Goal: Information Seeking & Learning: Compare options

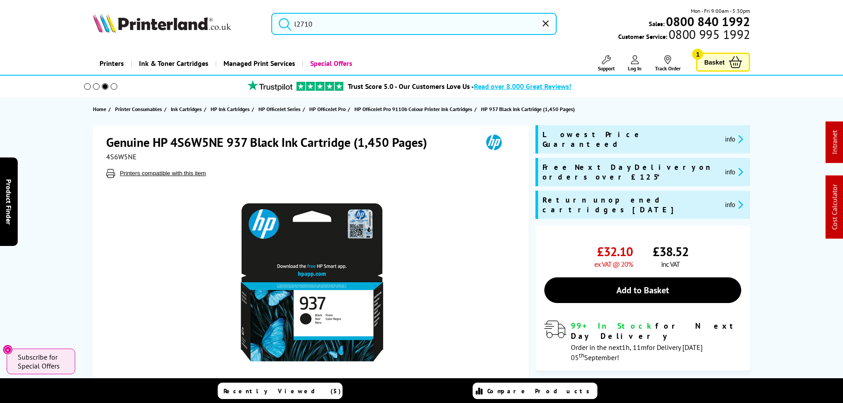
drag, startPoint x: 353, startPoint y: 30, endPoint x: 104, endPoint y: 25, distance: 250.0
click at [110, 27] on div "l2710 Mon - Fri 9:00am - 5:30pm Sales: 0800 840 1992 Customer Service: 0800 995…" at bounding box center [422, 26] width 708 height 39
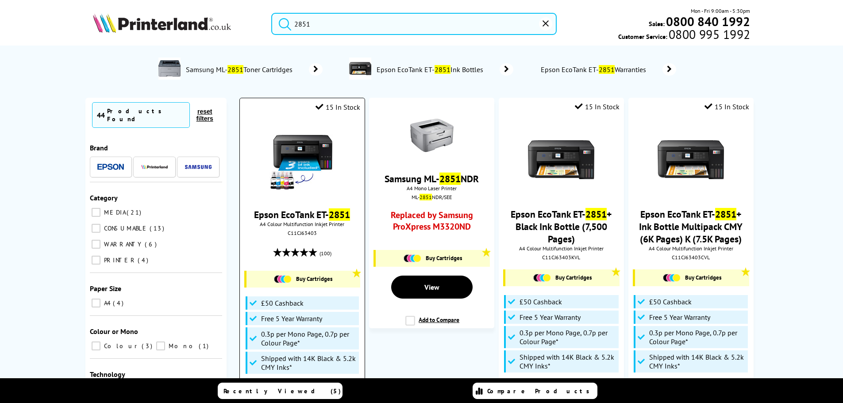
type input "2851"
click at [306, 151] on img at bounding box center [302, 160] width 66 height 66
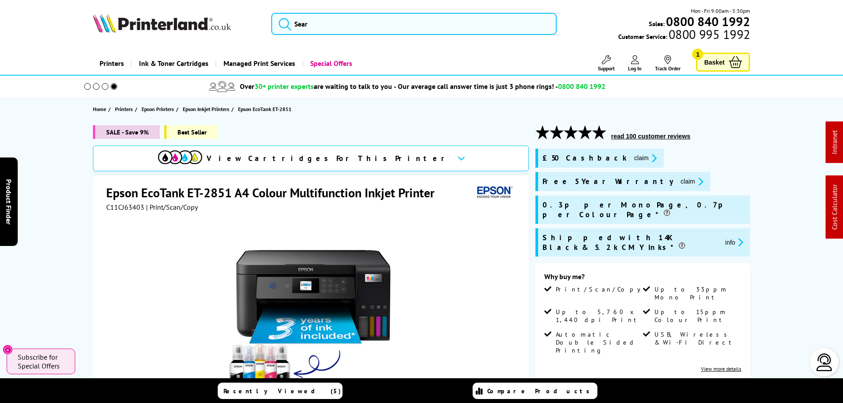
click at [115, 206] on span "C11CJ63403" at bounding box center [125, 207] width 38 height 9
click at [116, 206] on span "C11CJ63403" at bounding box center [125, 207] width 38 height 9
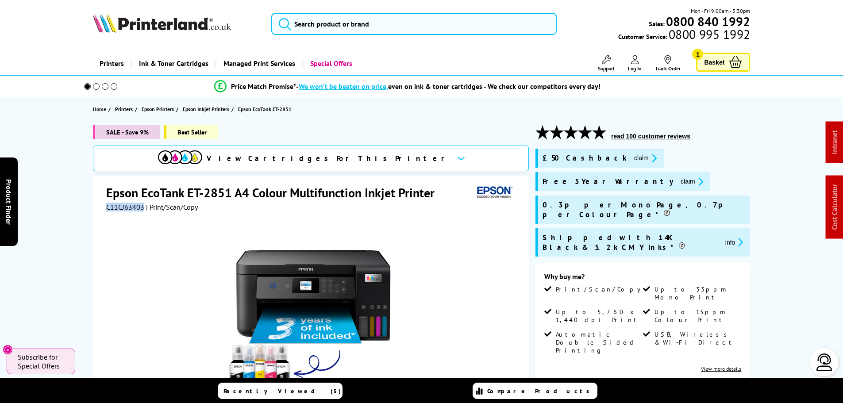
copy span "C11CJ63403"
click at [587, 308] on li "Up to 5,760 x 1,440 dpi Print" at bounding box center [592, 319] width 96 height 23
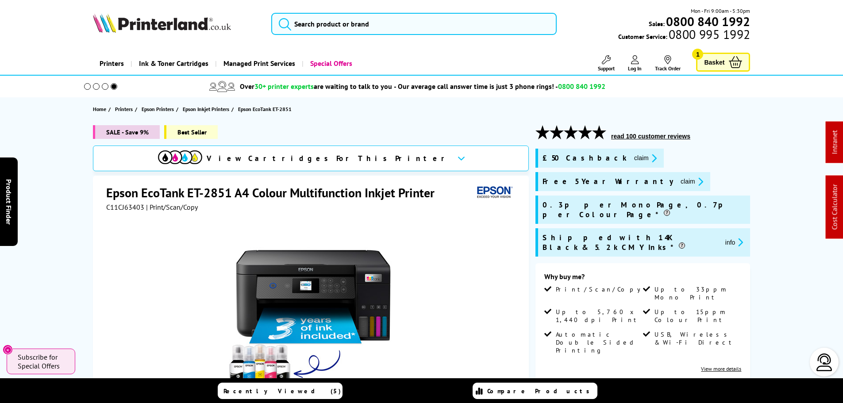
click at [594, 308] on span "Up to 5,760 x 1,440 dpi Print" at bounding box center [598, 316] width 85 height 16
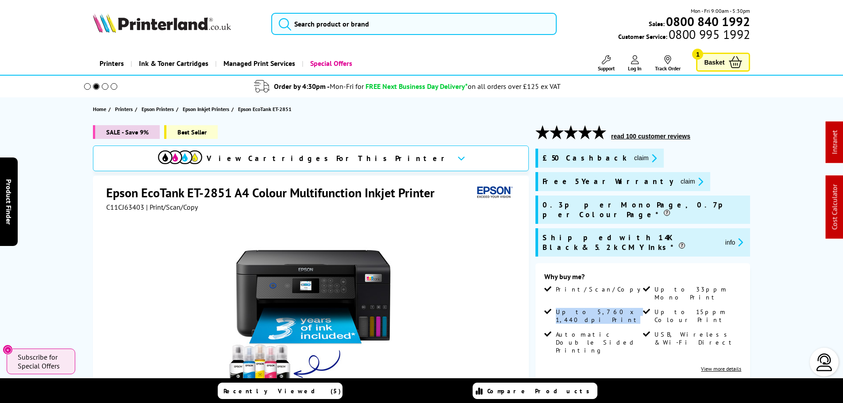
click at [649, 158] on icon "promo-description" at bounding box center [653, 158] width 8 height 9
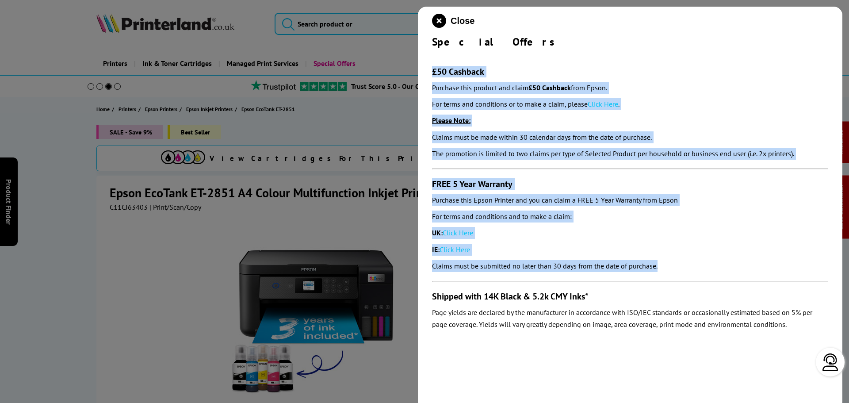
drag, startPoint x: 425, startPoint y: 64, endPoint x: 695, endPoint y: 267, distance: 337.4
click at [689, 274] on div "Close Special Offers £50 Cashback Purchase this product and claim £50 Cashback …" at bounding box center [630, 208] width 425 height 403
copy section "£50 Cashback Purchase this product and claim £50 Cashback from Epson. For terms…"
click at [441, 18] on icon "close modal" at bounding box center [439, 21] width 14 height 14
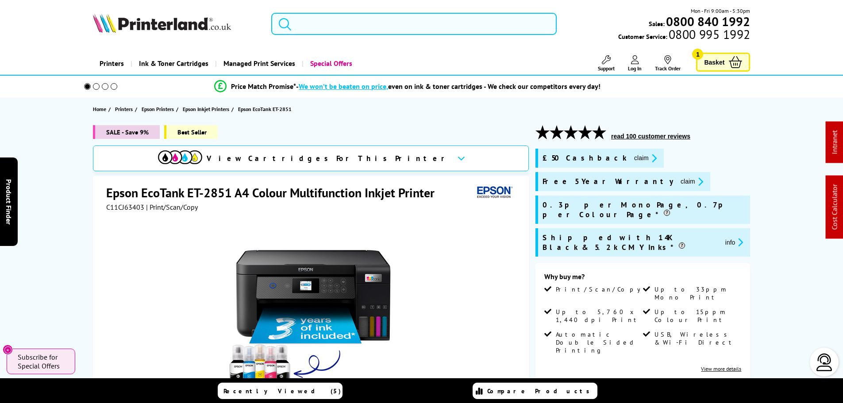
drag, startPoint x: 381, startPoint y: 21, endPoint x: 382, endPoint y: 14, distance: 7.1
click at [382, 14] on input "search" at bounding box center [413, 24] width 285 height 22
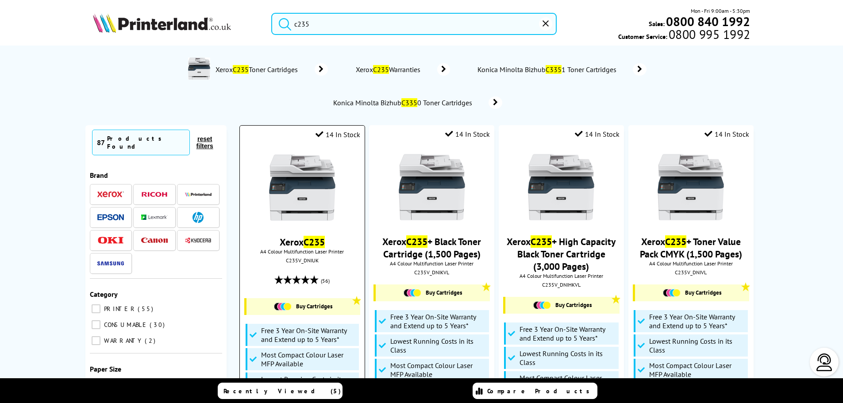
type input "c235"
click at [322, 169] on img at bounding box center [302, 187] width 66 height 66
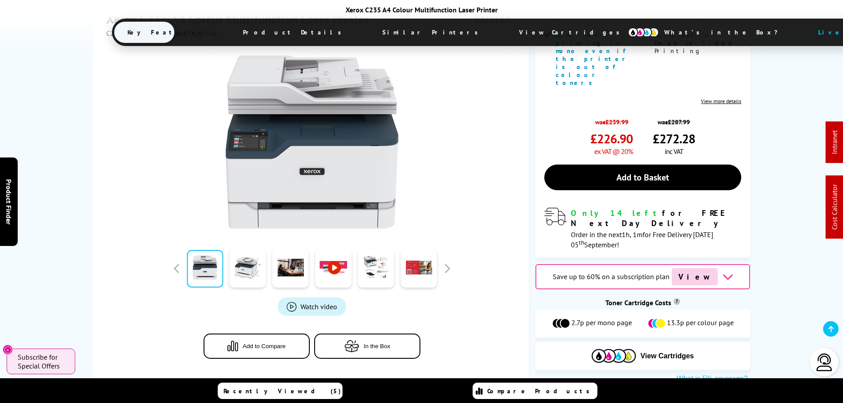
scroll to position [221, 0]
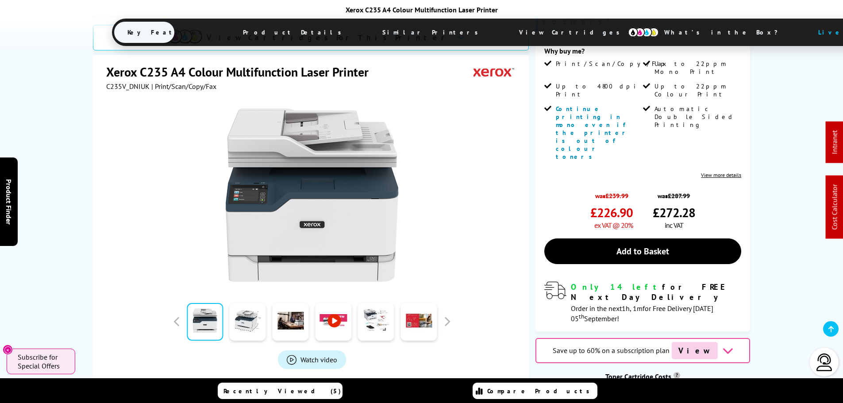
drag, startPoint x: 679, startPoint y: 313, endPoint x: 668, endPoint y: 313, distance: 10.2
click at [668, 392] on span "13.3p per colour page" at bounding box center [700, 397] width 67 height 11
drag, startPoint x: 572, startPoint y: 311, endPoint x: 632, endPoint y: 305, distance: 60.9
click at [633, 383] on div "2.7p per mono page 13.3p per colour page" at bounding box center [642, 397] width 215 height 28
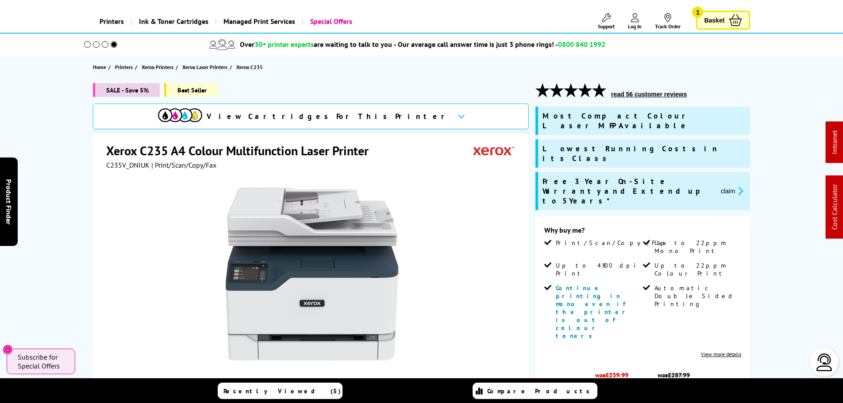
scroll to position [0, 0]
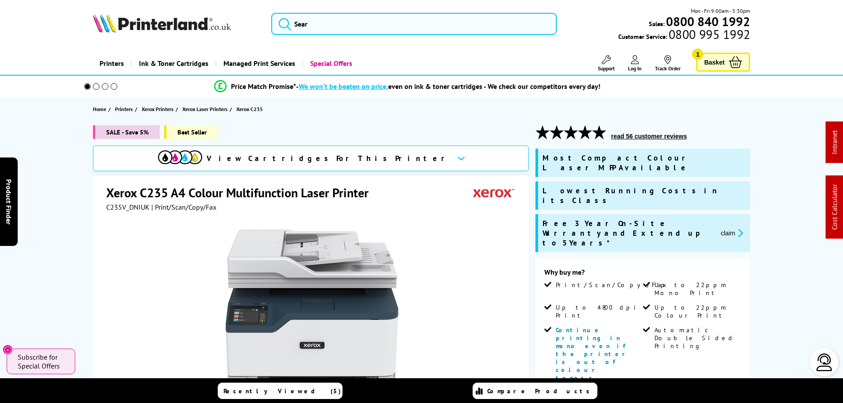
click at [126, 208] on span "C235V_DNIUK" at bounding box center [127, 207] width 43 height 9
copy span "C235V_DNIUK"
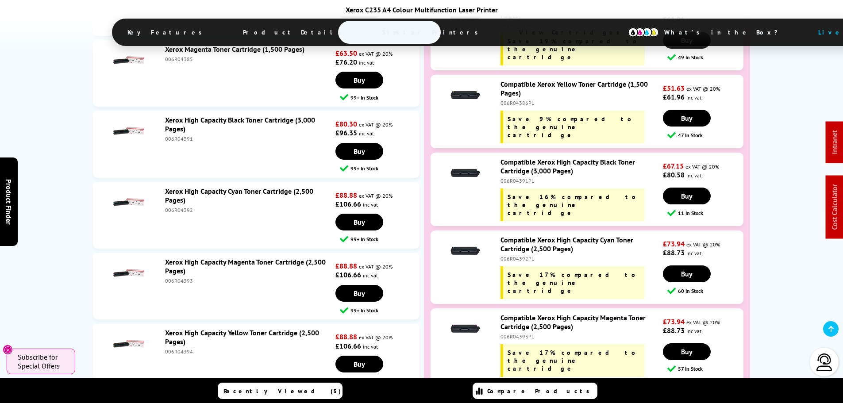
scroll to position [3716, 0]
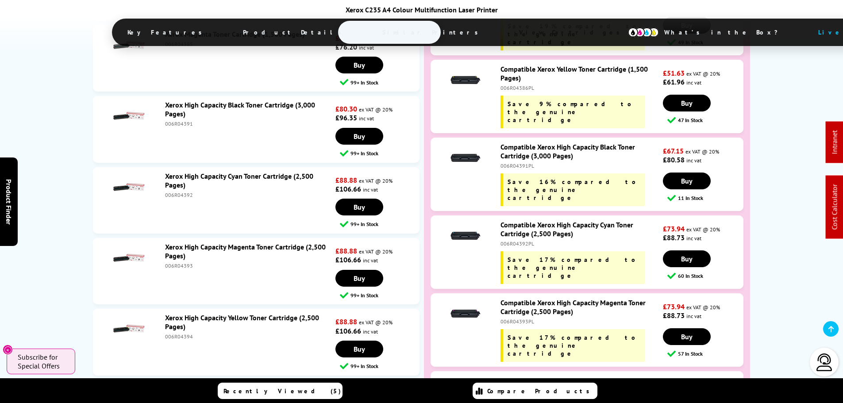
click at [492, 332] on div "Printerland Premium Cartridges Save up to 19% on Your Running Costs Compatible …" at bounding box center [587, 53] width 326 height 806
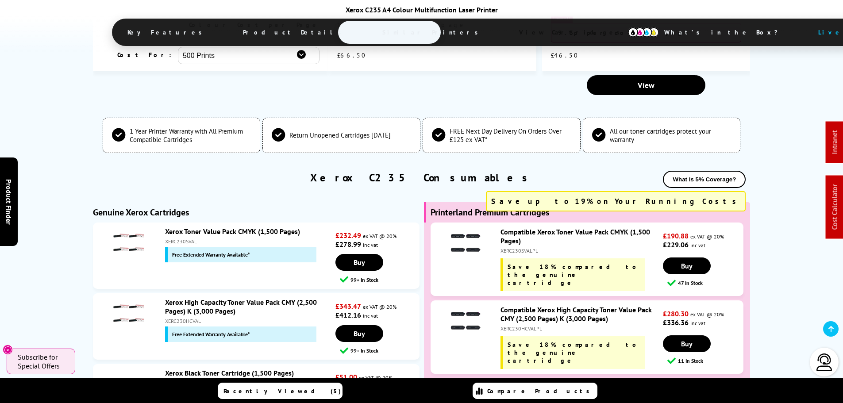
scroll to position [3097, 0]
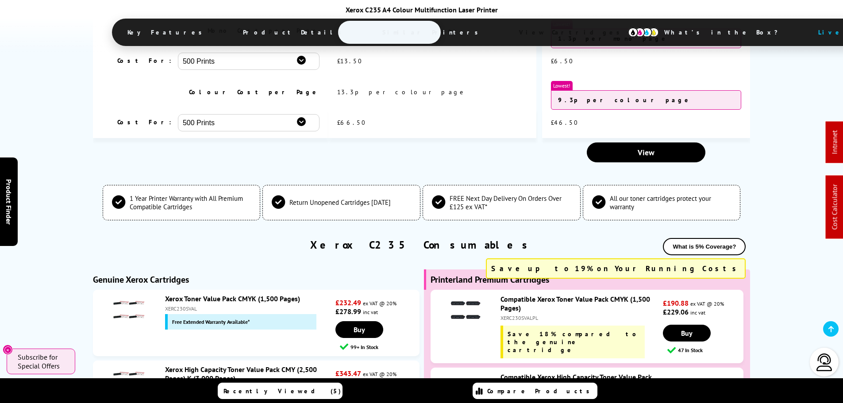
click at [173, 385] on div "XERC230HCVAL" at bounding box center [249, 388] width 168 height 7
copy div "XERC230HCVAL"
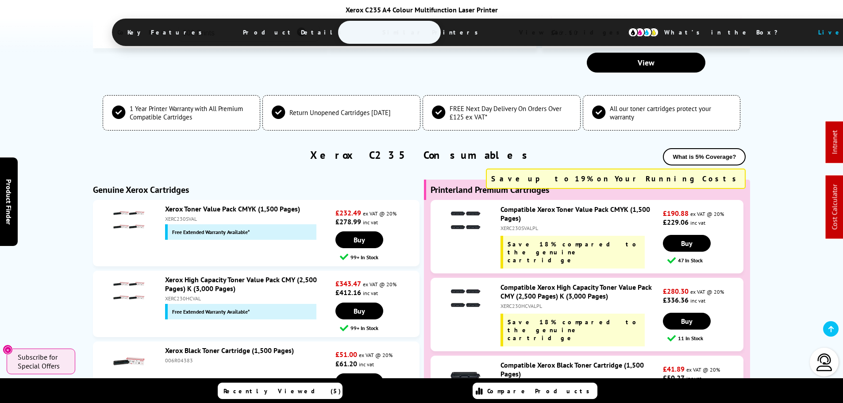
scroll to position [3274, 0]
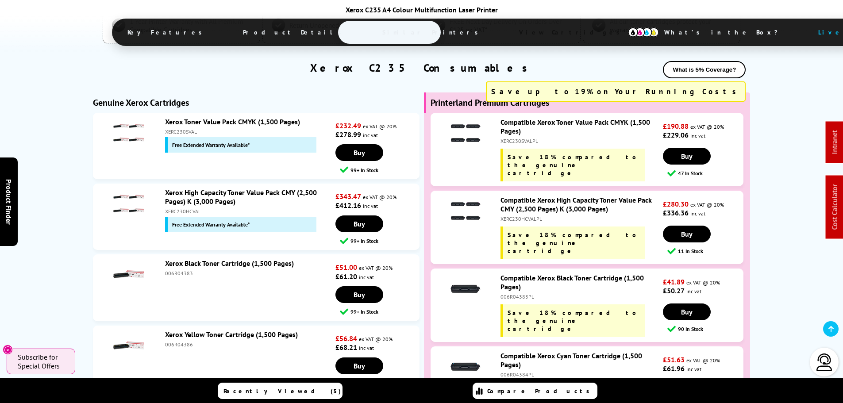
click at [171, 208] on div "XERC230HCVAL" at bounding box center [249, 211] width 168 height 7
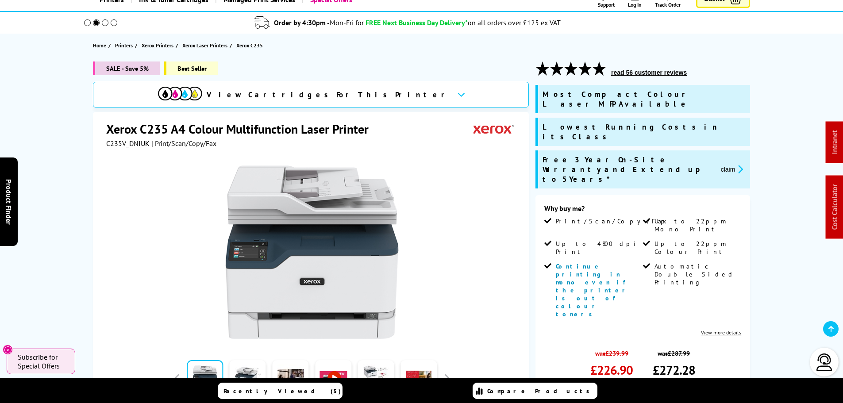
scroll to position [0, 0]
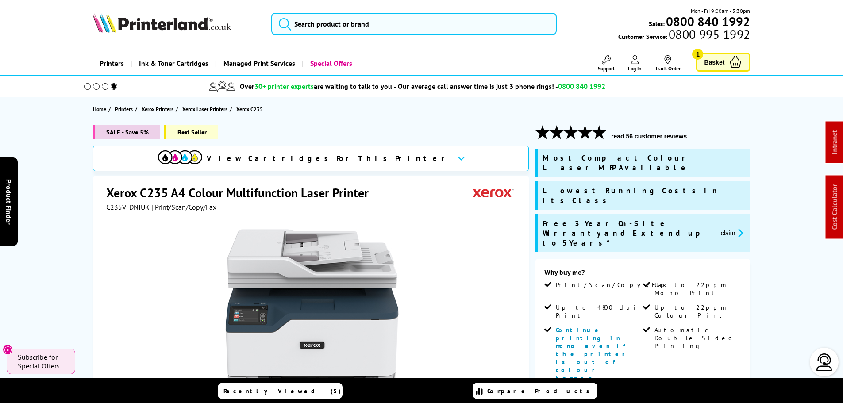
drag, startPoint x: 598, startPoint y: 189, endPoint x: 918, endPoint y: 255, distance: 326.9
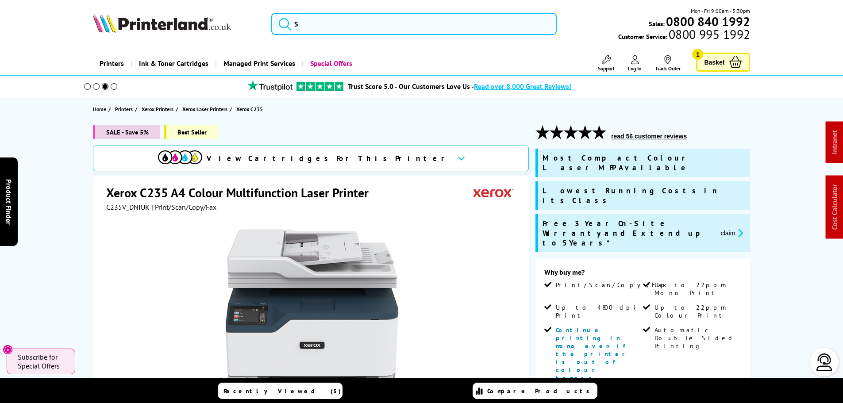
click at [723, 228] on button "claim" at bounding box center [732, 233] width 28 height 10
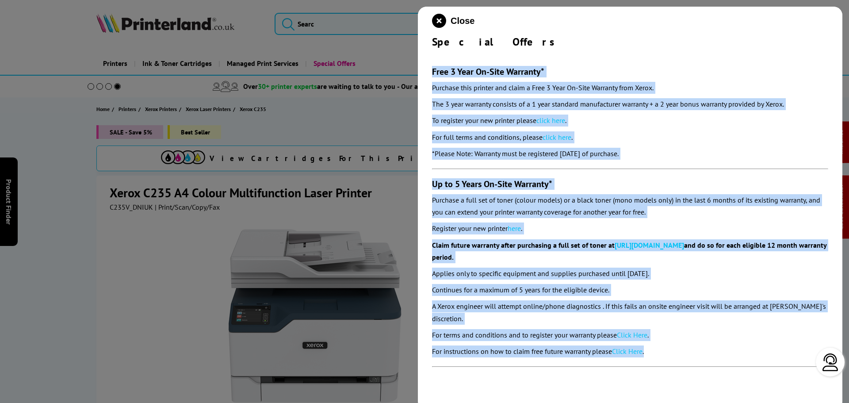
drag, startPoint x: 512, startPoint y: 111, endPoint x: 706, endPoint y: 340, distance: 300.4
click at [707, 342] on div "Close Special Offers Free 3 Year On-Site Warranty* Purchase this printer and cl…" at bounding box center [630, 208] width 425 height 403
copy section "Free 3 Year On-Site Warranty* Purchase this printer and claim a Free 3 Year On-…"
click at [438, 24] on icon "close modal" at bounding box center [439, 21] width 14 height 14
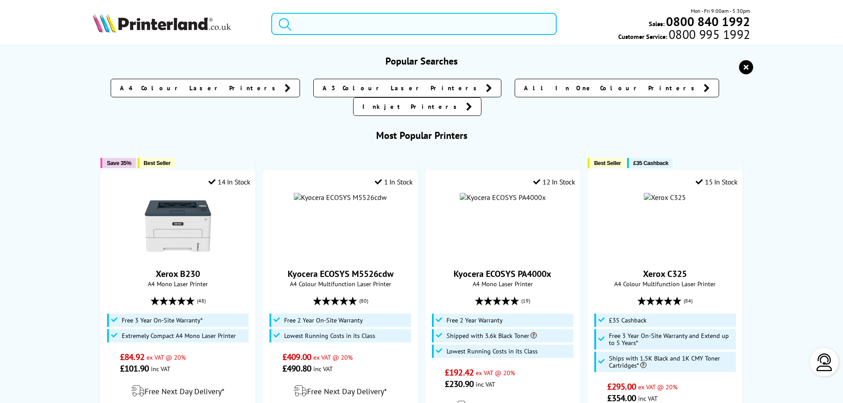
click at [399, 25] on input "search" at bounding box center [413, 24] width 285 height 22
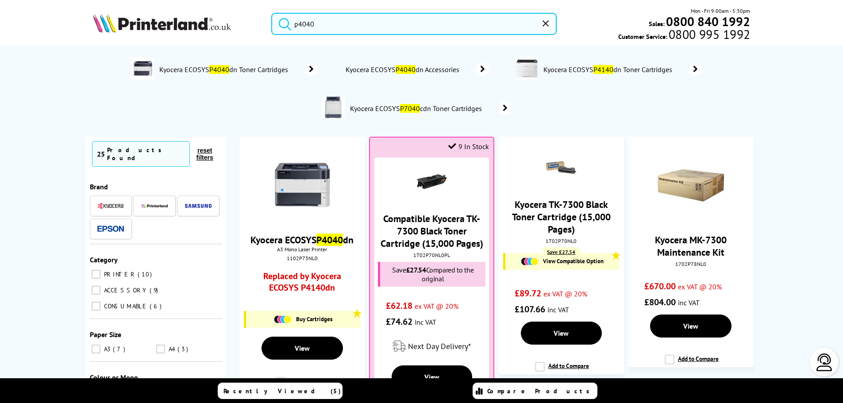
drag, startPoint x: 276, startPoint y: 31, endPoint x: 203, endPoint y: 35, distance: 72.6
click at [203, 35] on div "p4040 Mon - Fri 9:00am - 5:30pm Sales: 0800 840 1992 Customer Service: 0800 995…" at bounding box center [422, 26] width 708 height 39
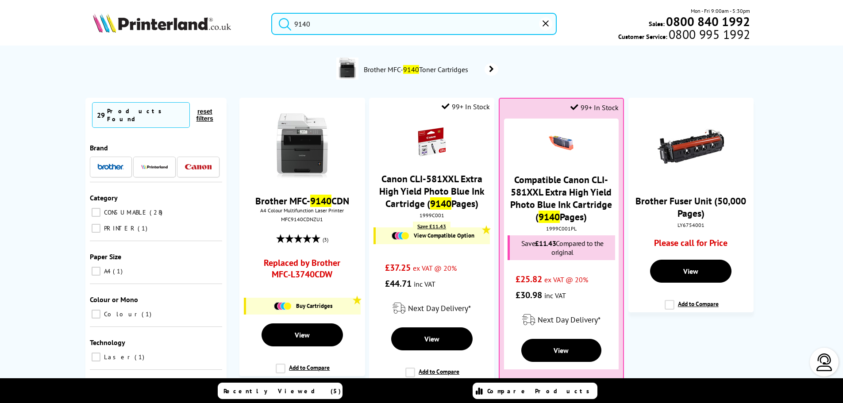
click at [327, 21] on input "9140" at bounding box center [413, 24] width 285 height 22
drag, startPoint x: 328, startPoint y: 27, endPoint x: 244, endPoint y: 31, distance: 84.1
click at [244, 31] on div "9140 Mon - Fri 9:00am - 5:30pm Sales: 0800 840 1992 Customer Service: 0800 995 …" at bounding box center [422, 26] width 708 height 39
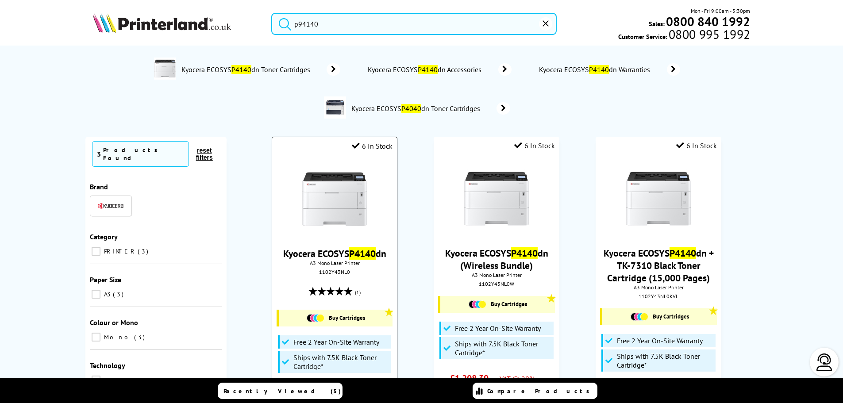
type input "p94140"
click at [326, 202] on img at bounding box center [334, 199] width 66 height 66
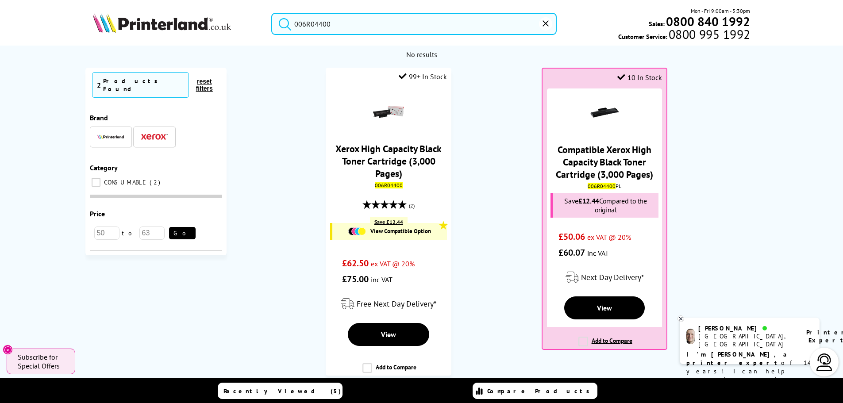
click at [198, 20] on img at bounding box center [162, 22] width 138 height 19
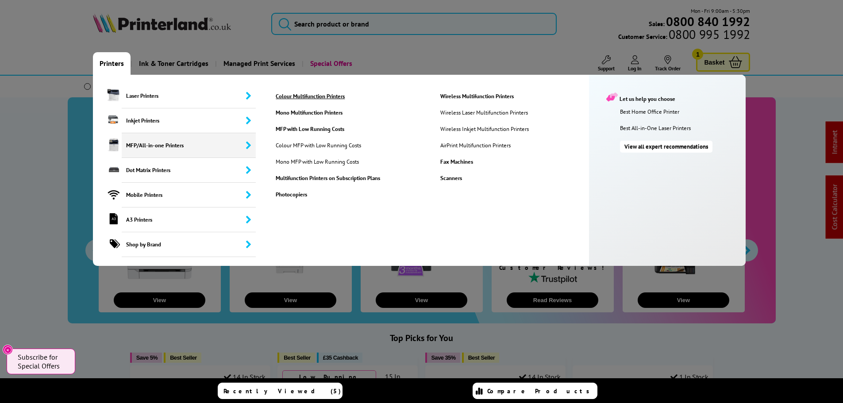
click at [327, 95] on link "Colour Multifunction Printers" at bounding box center [350, 96] width 163 height 8
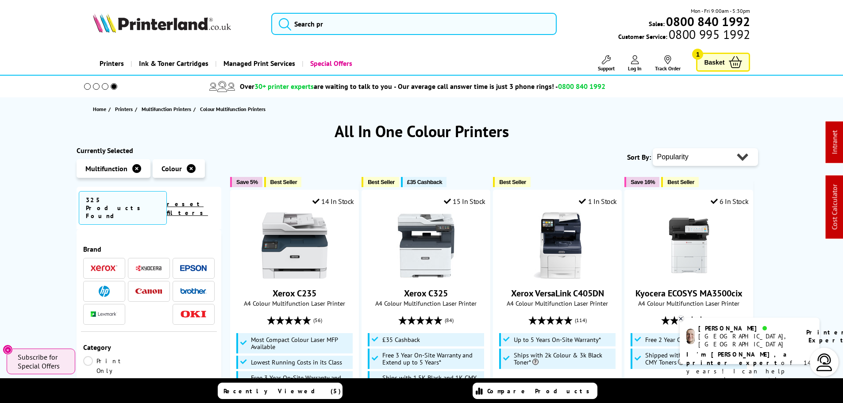
click at [186, 281] on li at bounding box center [194, 291] width 42 height 21
click at [187, 286] on span at bounding box center [193, 291] width 27 height 11
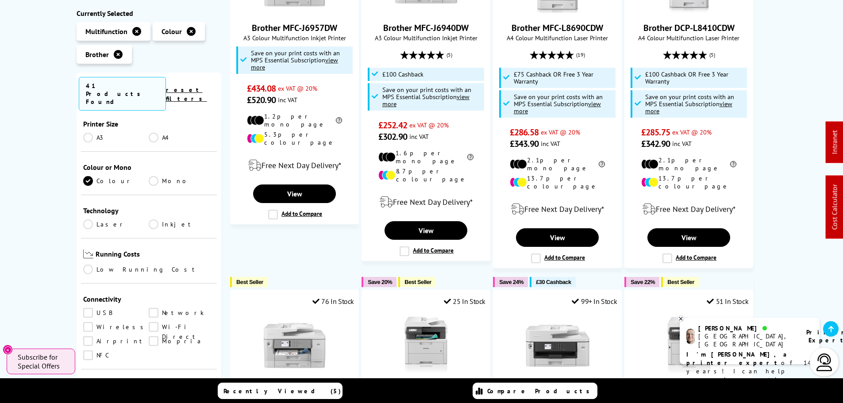
scroll to position [177, 0]
click at [89, 219] on link "Laser" at bounding box center [116, 224] width 66 height 10
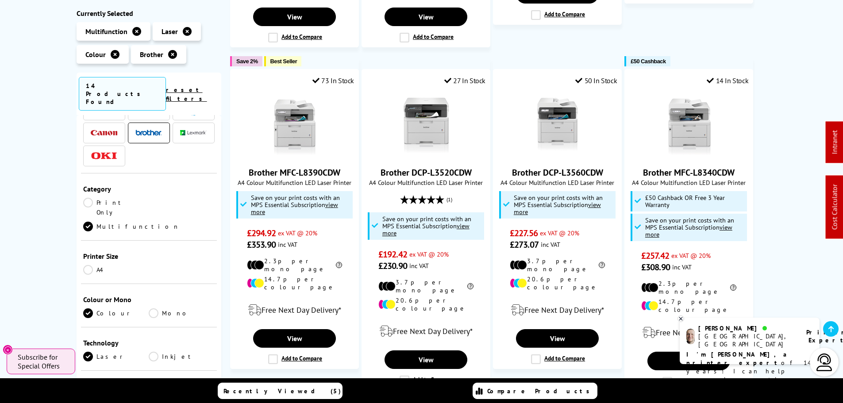
scroll to position [487, 0]
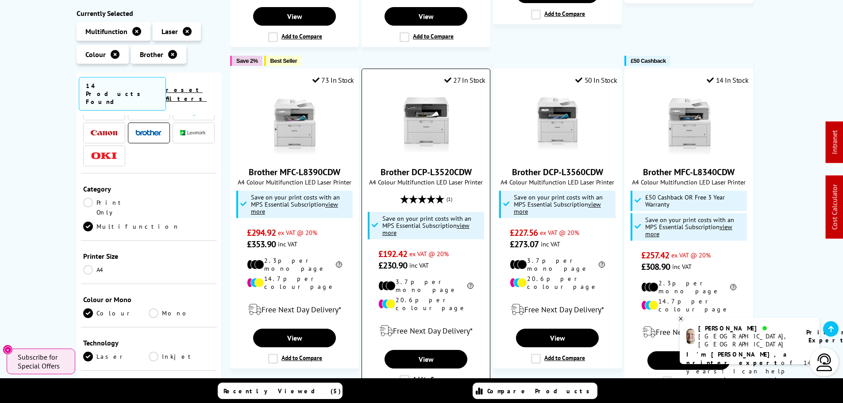
click at [438, 121] on img at bounding box center [426, 124] width 66 height 66
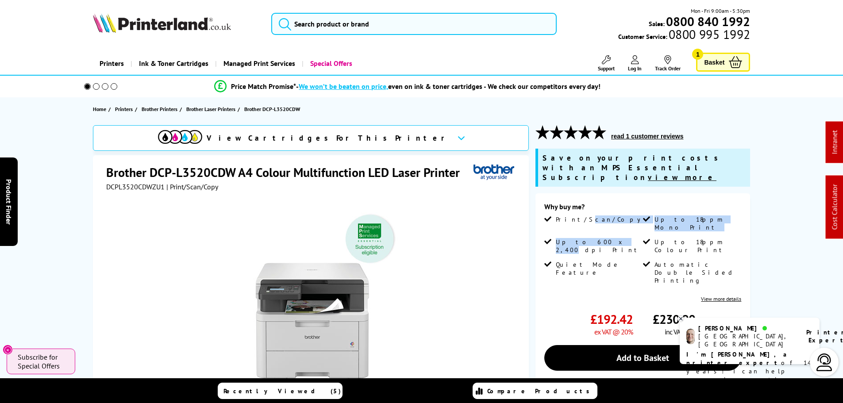
drag, startPoint x: 603, startPoint y: 228, endPoint x: 573, endPoint y: 217, distance: 31.8
click at [573, 217] on ul "Print/Scan/Copy Up to 18ppm Mono Print Up to 600 x 2,400 dpi Print Up to 18ppm …" at bounding box center [642, 253] width 197 height 76
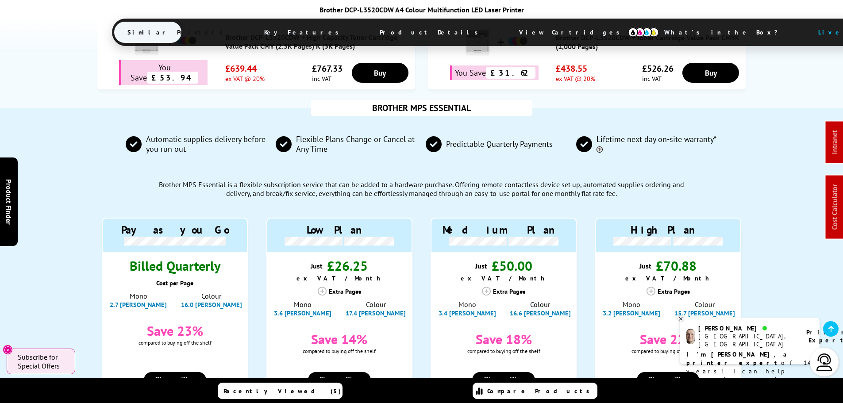
scroll to position [664, 0]
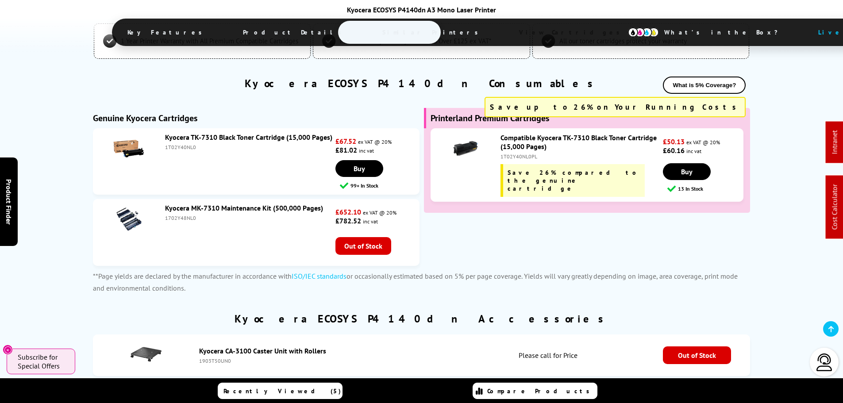
scroll to position [2338, 0]
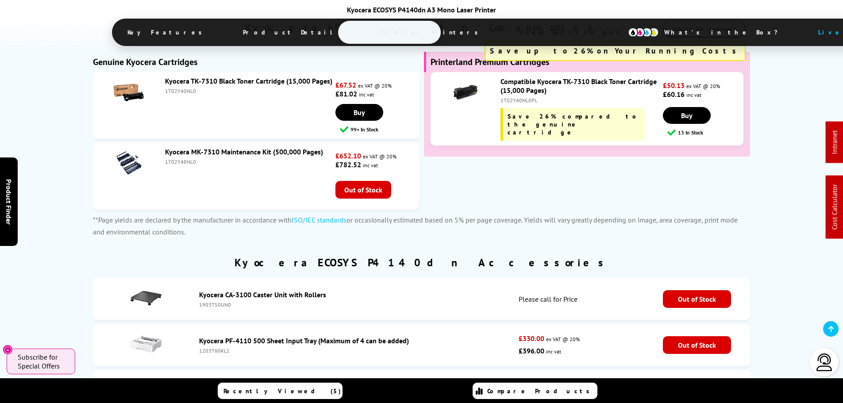
click at [213, 347] on div "1203T60KL1" at bounding box center [356, 350] width 315 height 7
copy div "1203T60KL1"
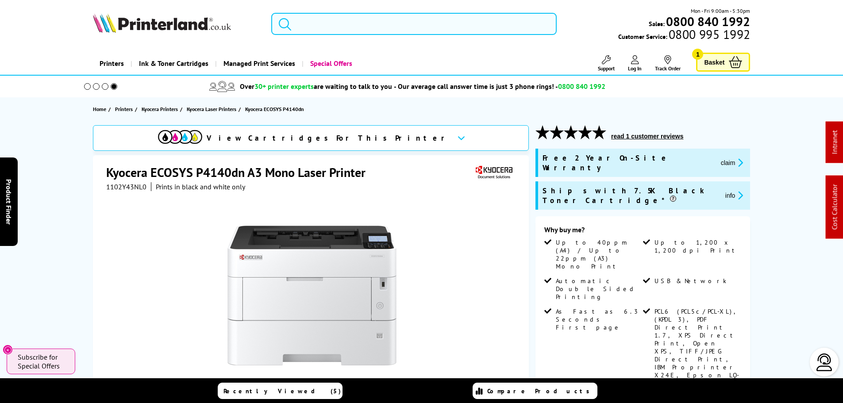
click at [376, 21] on input "search" at bounding box center [413, 24] width 285 height 22
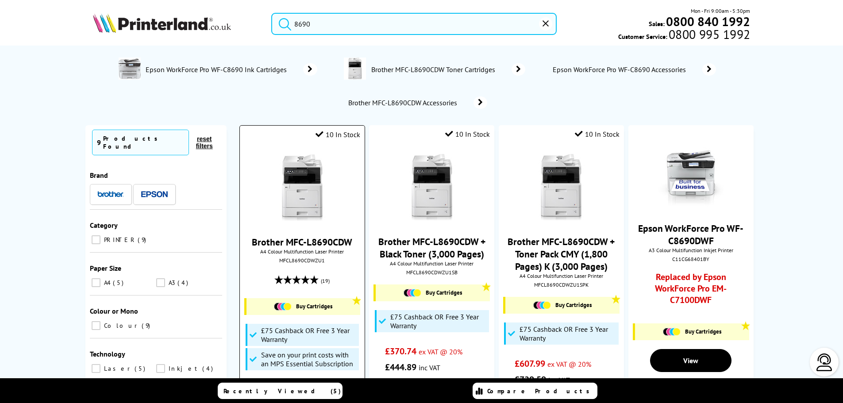
type input "8690"
click at [290, 180] on img at bounding box center [302, 187] width 66 height 66
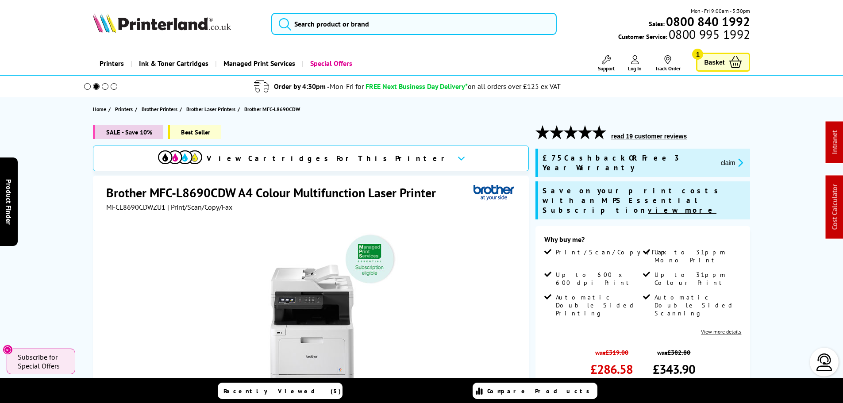
drag, startPoint x: 688, startPoint y: 156, endPoint x: 670, endPoint y: 152, distance: 19.0
click at [735, 158] on icon "promo-description" at bounding box center [739, 162] width 8 height 9
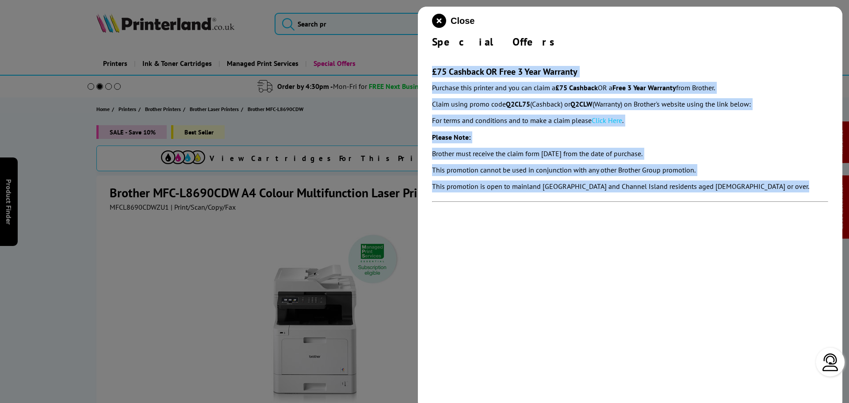
drag, startPoint x: 466, startPoint y: 83, endPoint x: 801, endPoint y: 221, distance: 362.6
click at [803, 223] on div "Close Special Offers £75 Cashback OR Free 3 Year Warranty Purchase this printer…" at bounding box center [630, 208] width 425 height 403
copy section "£75 Cashback OR Free 3 Year Warranty Purchase this printer and you can claim a …"
click at [441, 23] on icon "close modal" at bounding box center [439, 21] width 14 height 14
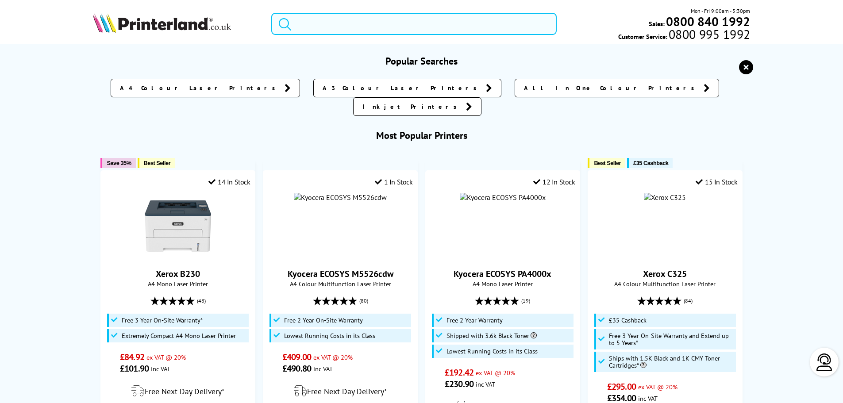
click at [384, 25] on input "search" at bounding box center [413, 24] width 285 height 22
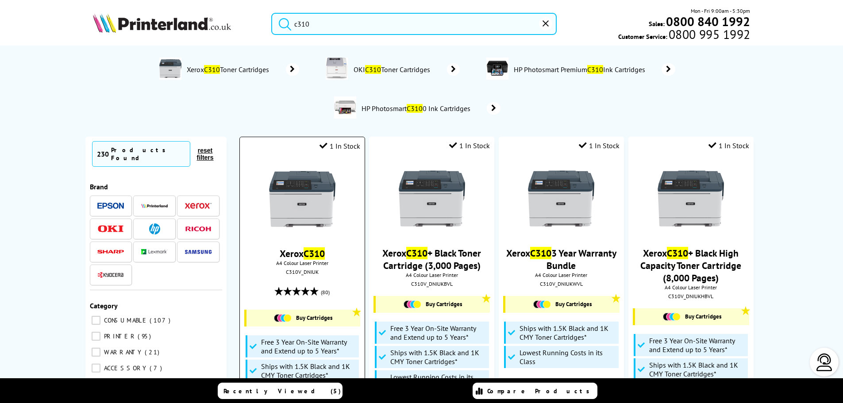
type input "c310"
click at [334, 207] on img at bounding box center [302, 199] width 66 height 66
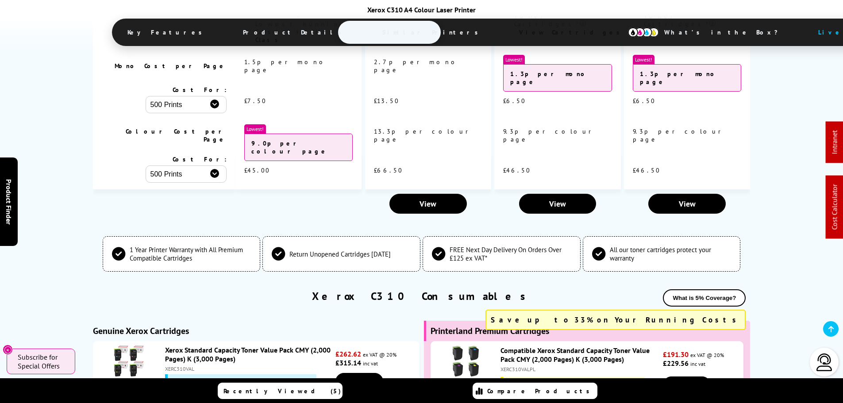
scroll to position [3185, 0]
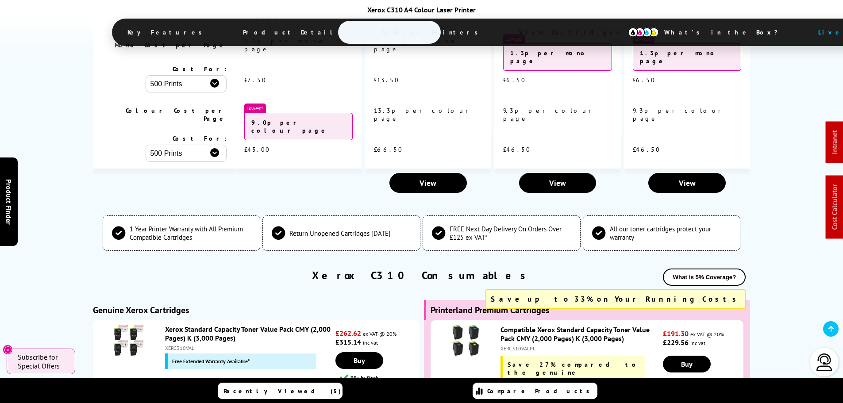
click at [515, 345] on div "XERC310VALPL" at bounding box center [580, 348] width 160 height 7
copy div "XERC310VALPL"
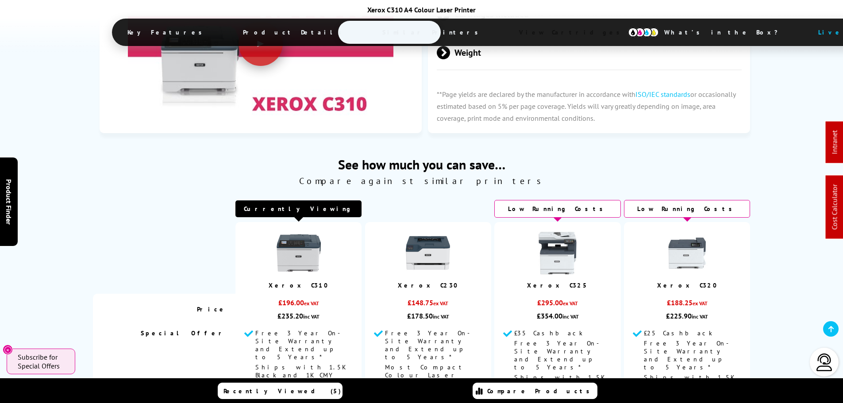
scroll to position [0, 0]
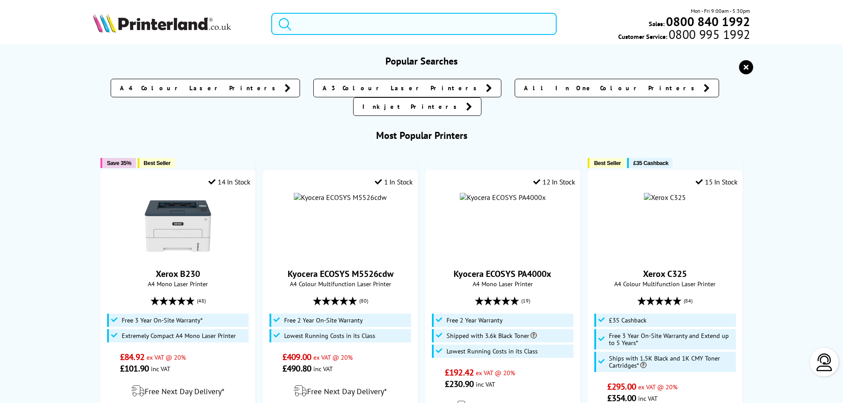
click at [483, 22] on input "search" at bounding box center [413, 24] width 285 height 22
paste input "HP 937 Multipacks"
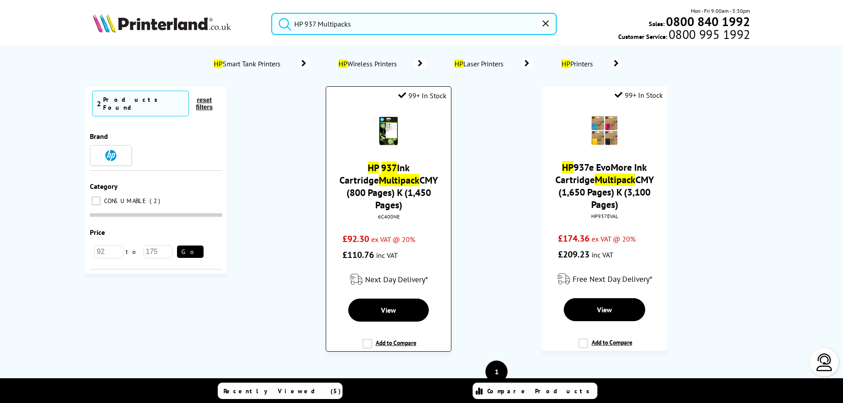
click at [389, 213] on div "6C400NE" at bounding box center [388, 216] width 111 height 7
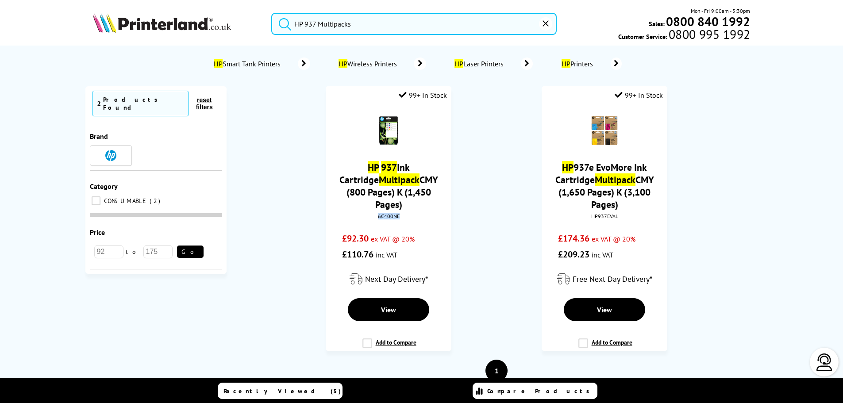
copy div "6C400NE"
click at [367, 32] on input "HP 937 Multipacks" at bounding box center [413, 24] width 285 height 22
drag, startPoint x: 350, startPoint y: 26, endPoint x: 176, endPoint y: 0, distance: 176.5
click at [188, 6] on header "HP 937 Multipacks Mon - Fri 9:00am - 5:30pm Sales: 0800 840 1992 Customer Servi…" at bounding box center [421, 38] width 843 height 76
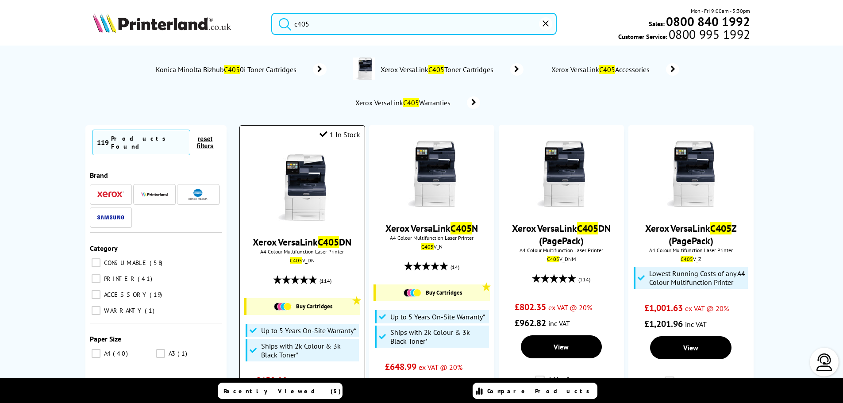
type input "c405"
click at [313, 184] on img at bounding box center [302, 187] width 66 height 66
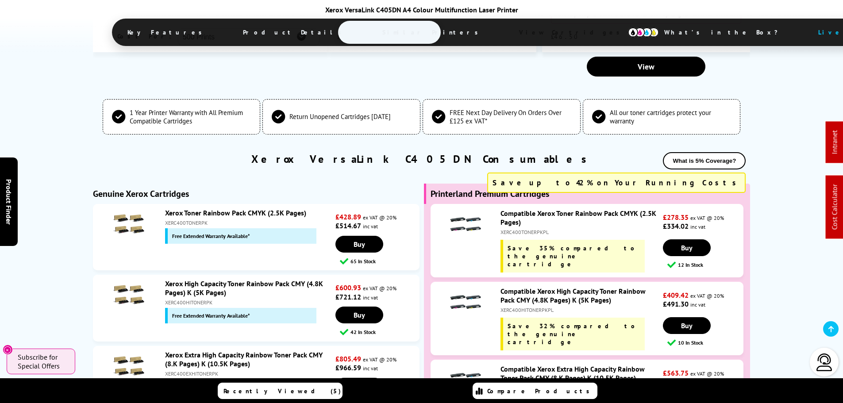
scroll to position [2831, 0]
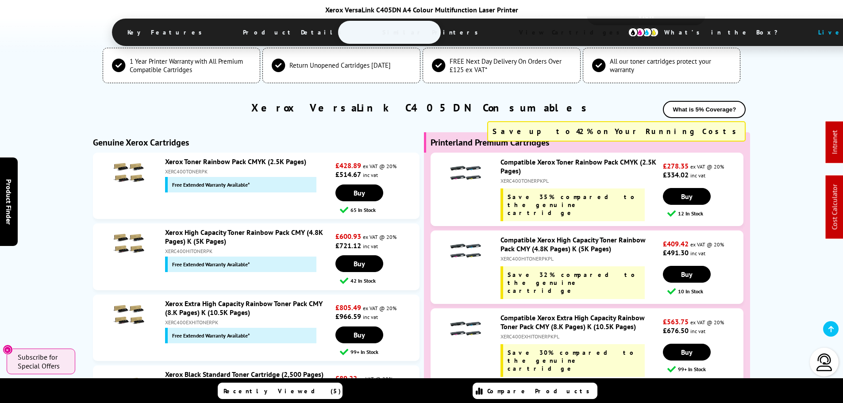
click at [188, 319] on div "XERC400EXHITONERPK" at bounding box center [249, 322] width 168 height 7
copy div "XERC400EXHITONERPK"
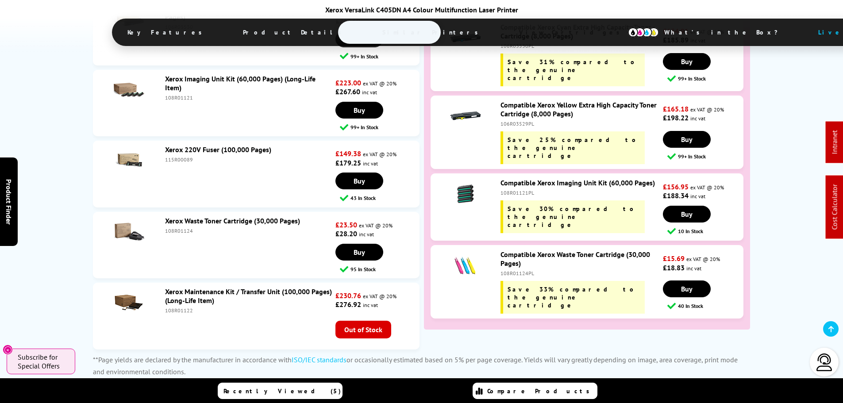
scroll to position [3981, 0]
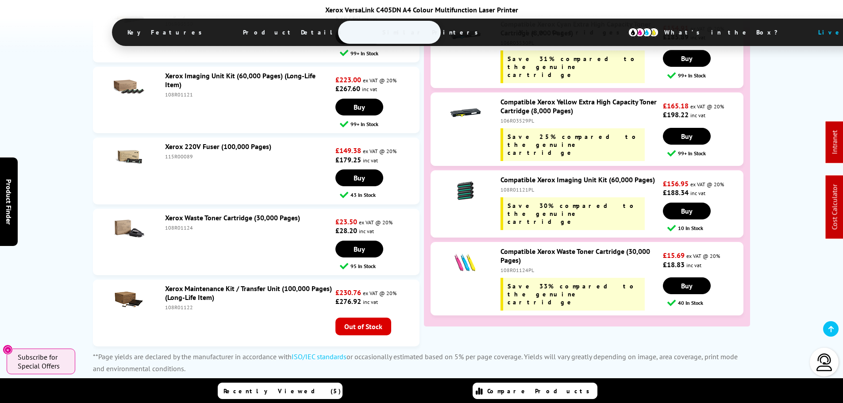
click at [175, 304] on div "108R01122" at bounding box center [249, 307] width 168 height 7
click at [168, 304] on div "108R01122" at bounding box center [249, 307] width 168 height 7
click at [169, 304] on div "108R01122" at bounding box center [249, 307] width 168 height 7
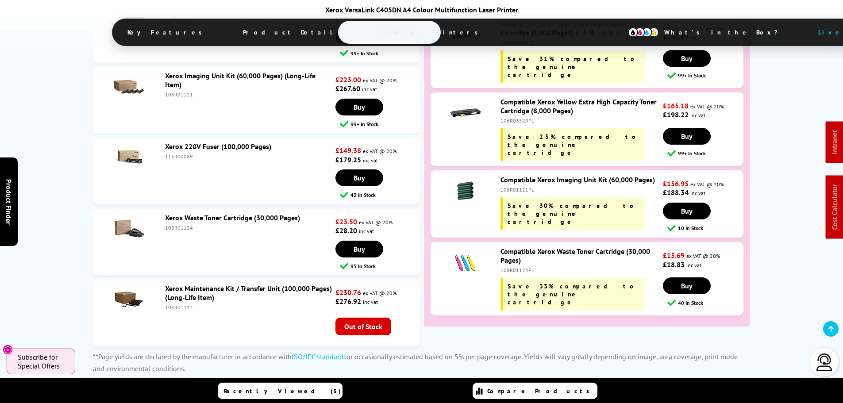
copy li "108R01122"
click at [173, 153] on div "115R00089" at bounding box center [249, 156] width 168 height 7
copy div "115R00089"
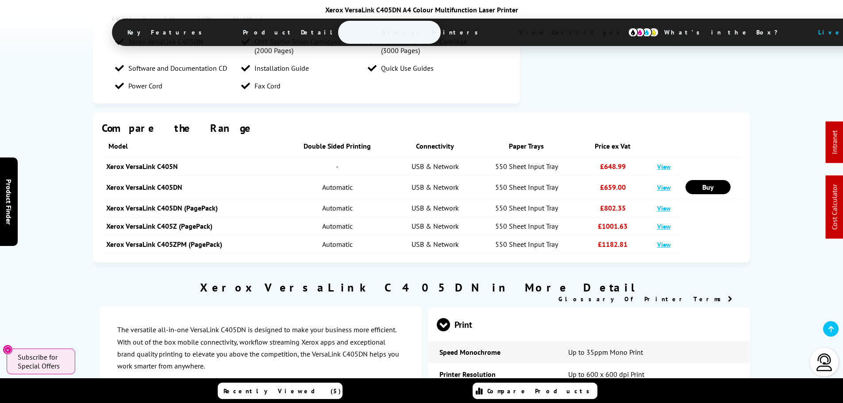
scroll to position [0, 0]
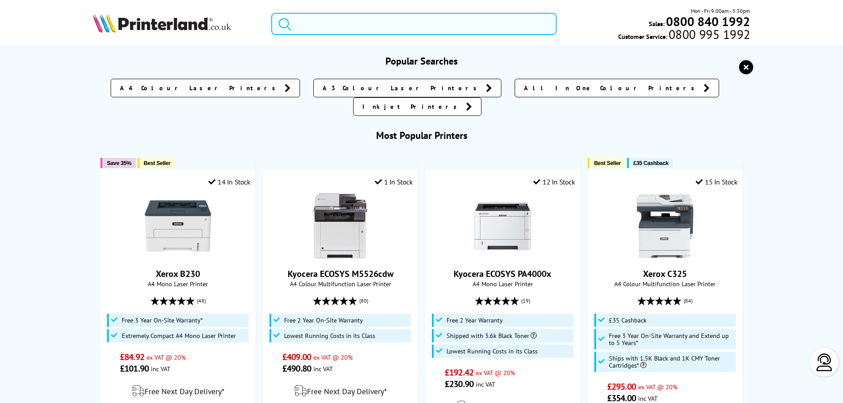
click at [411, 26] on input "search" at bounding box center [413, 24] width 285 height 22
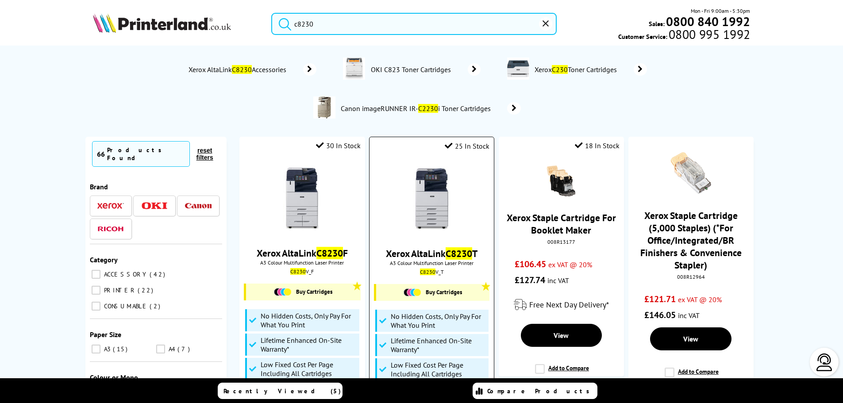
type input "c8230"
click at [447, 192] on img at bounding box center [432, 199] width 66 height 66
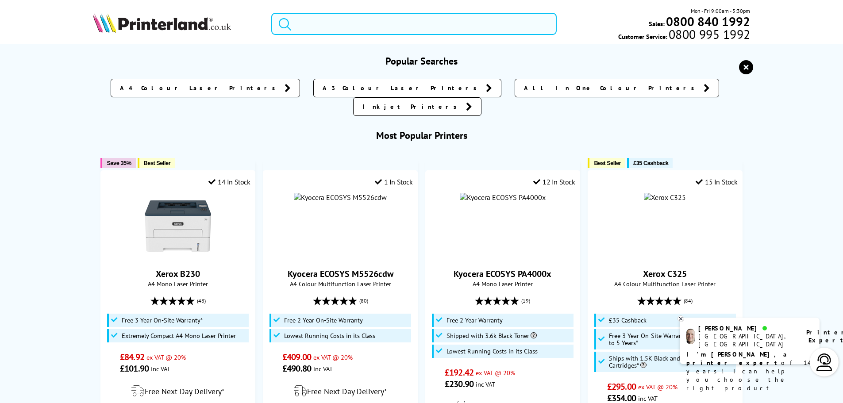
click at [312, 25] on input "search" at bounding box center [413, 24] width 285 height 22
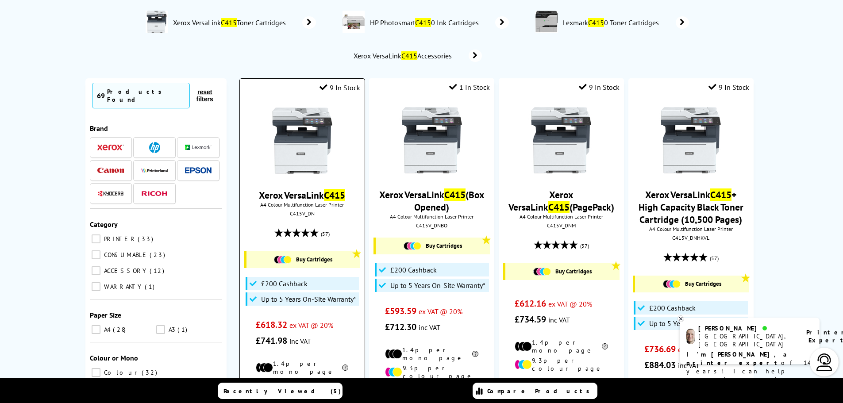
scroll to position [88, 0]
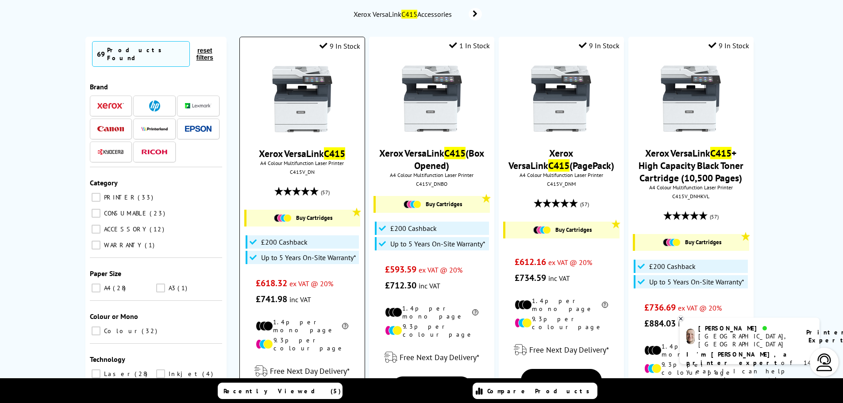
type input "c415"
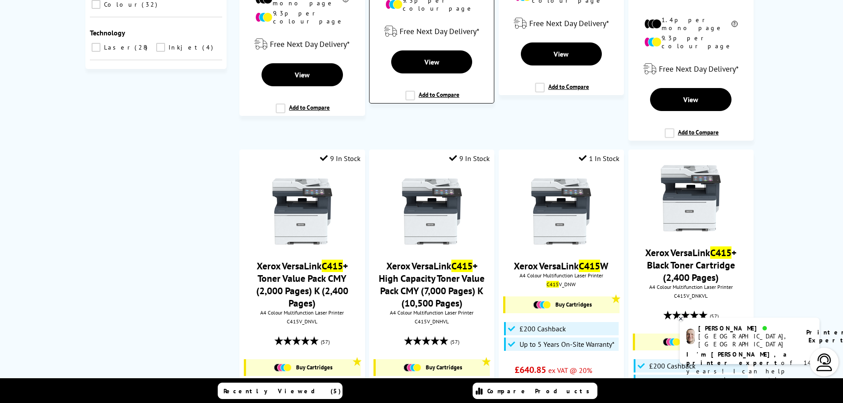
scroll to position [442, 0]
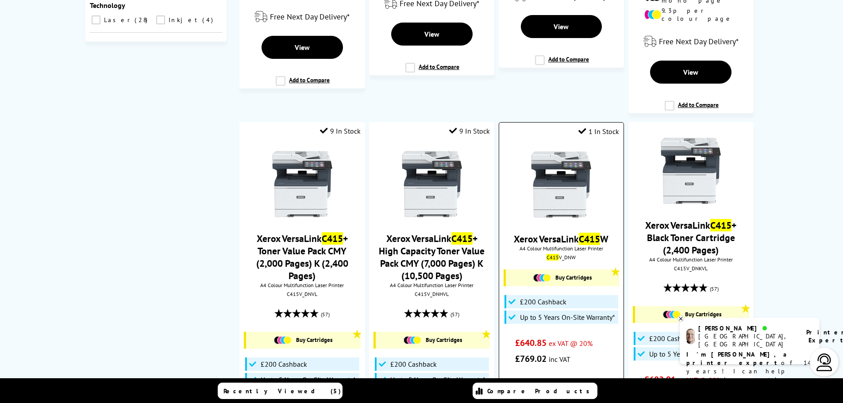
click at [560, 162] on img at bounding box center [561, 184] width 66 height 66
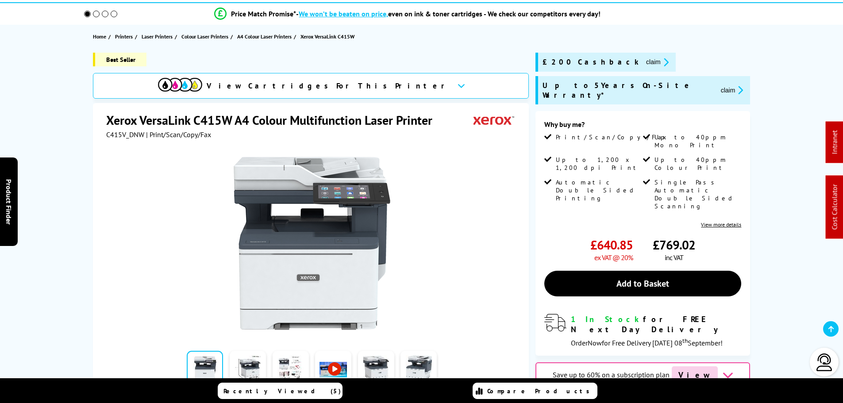
scroll to position [88, 0]
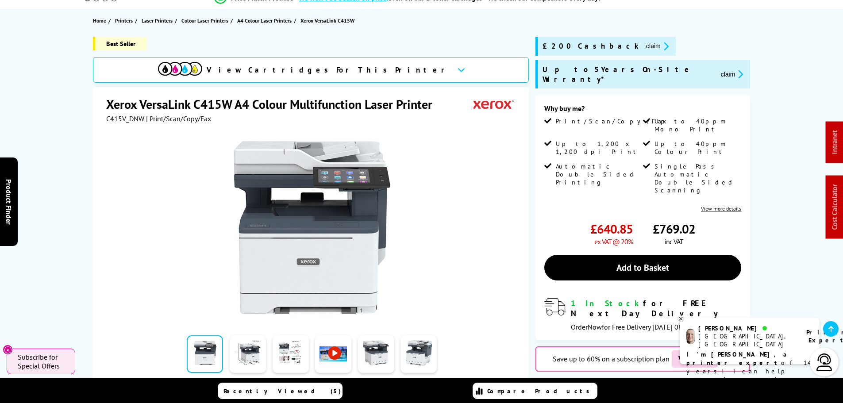
click at [107, 118] on span "C415V_DNW" at bounding box center [125, 118] width 38 height 9
copy span "C415V_DNW"
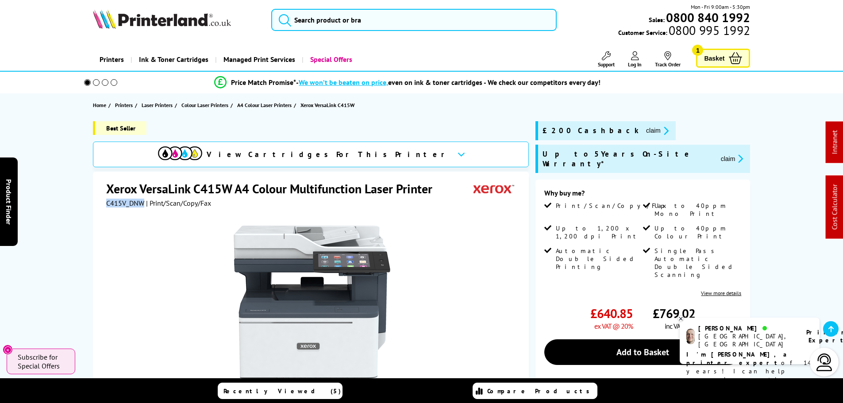
scroll to position [0, 0]
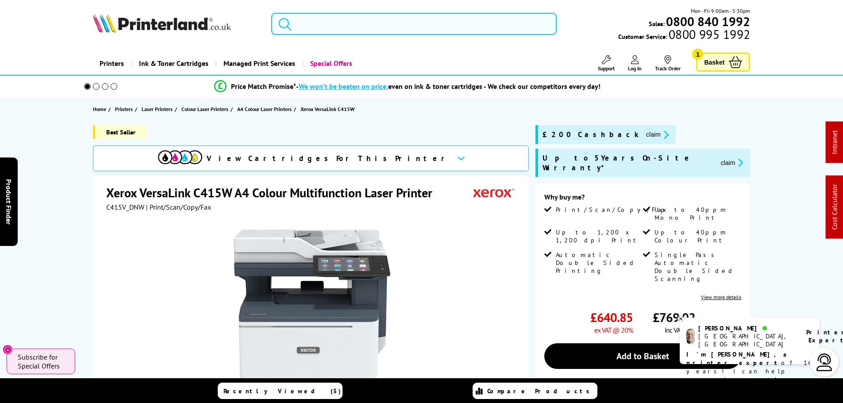
drag, startPoint x: 345, startPoint y: 34, endPoint x: 340, endPoint y: 33, distance: 5.5
click at [341, 33] on input "search" at bounding box center [413, 24] width 285 height 22
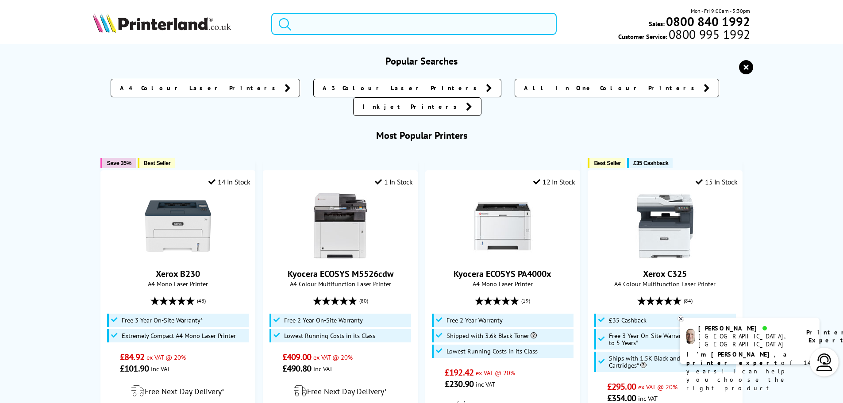
click at [340, 32] on input "search" at bounding box center [413, 24] width 285 height 22
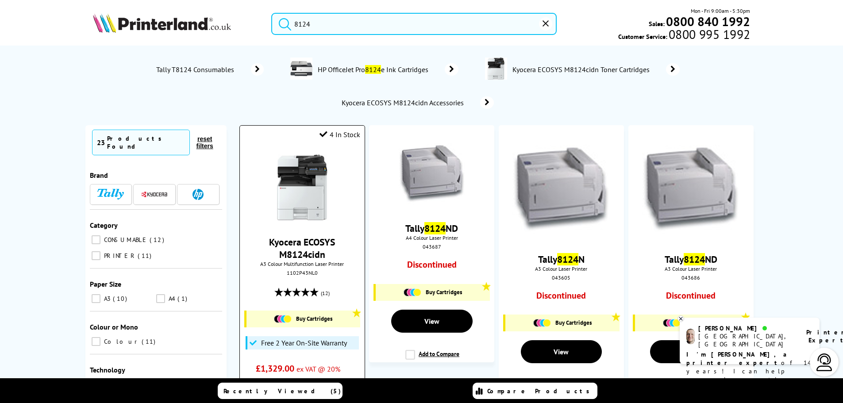
type input "8124"
click at [312, 170] on img at bounding box center [302, 187] width 66 height 66
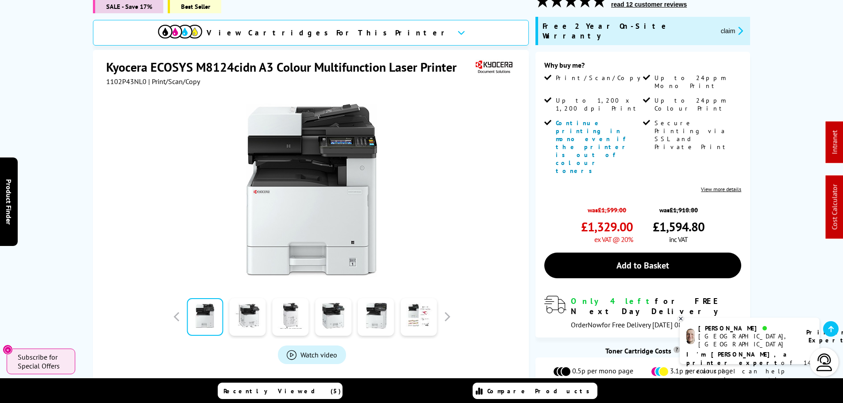
scroll to position [133, 0]
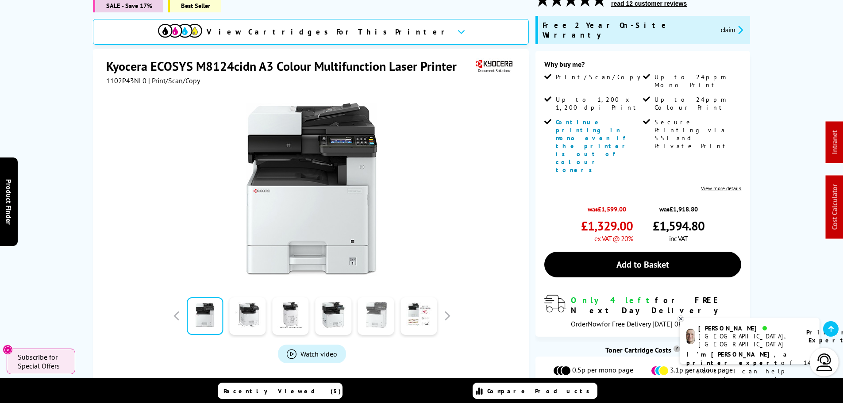
click at [362, 326] on link at bounding box center [376, 316] width 36 height 38
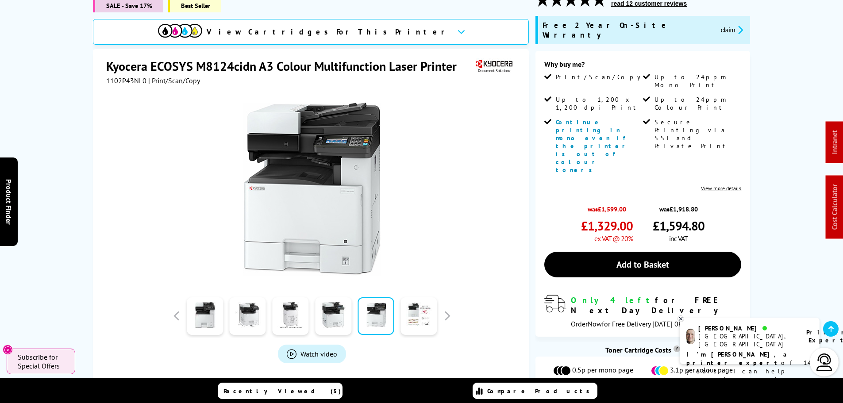
click at [358, 190] on img at bounding box center [311, 189] width 173 height 173
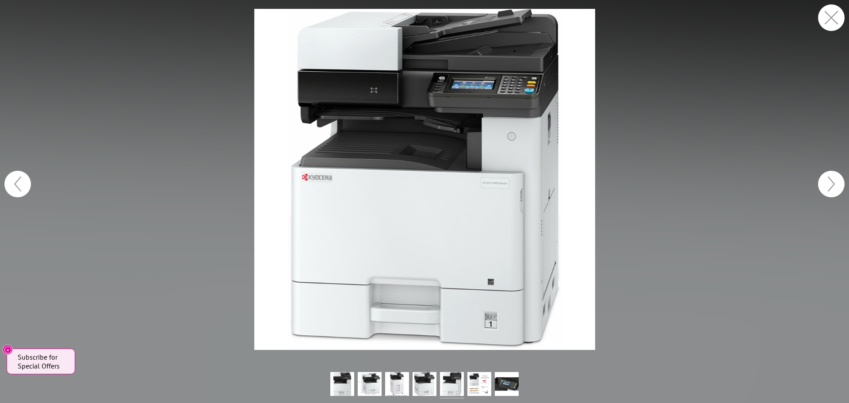
drag, startPoint x: 827, startPoint y: 17, endPoint x: 788, endPoint y: 32, distance: 41.6
click at [828, 17] on button "button" at bounding box center [831, 17] width 27 height 27
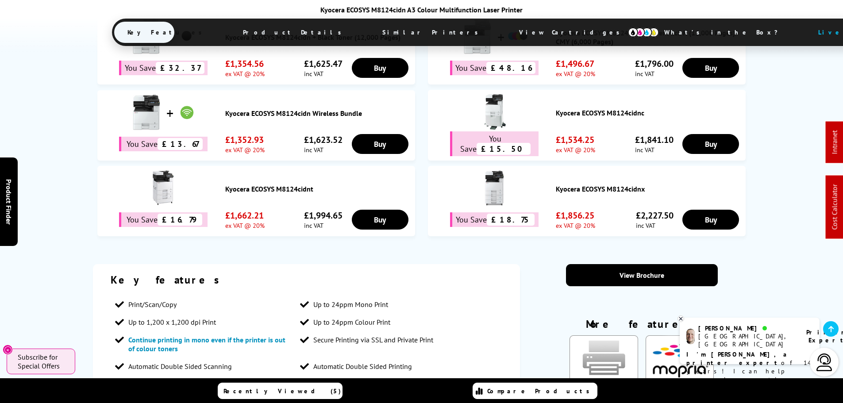
scroll to position [575, 0]
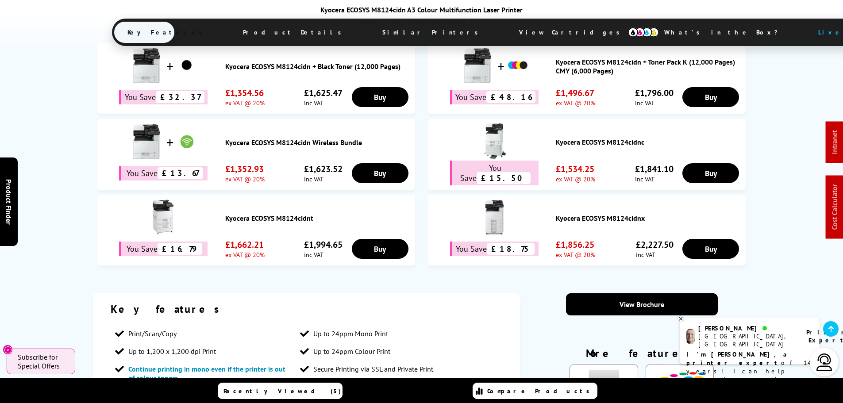
click at [287, 138] on link "Kyocera ECOSYS M8124cidn Wireless Bundle" at bounding box center [317, 142] width 185 height 9
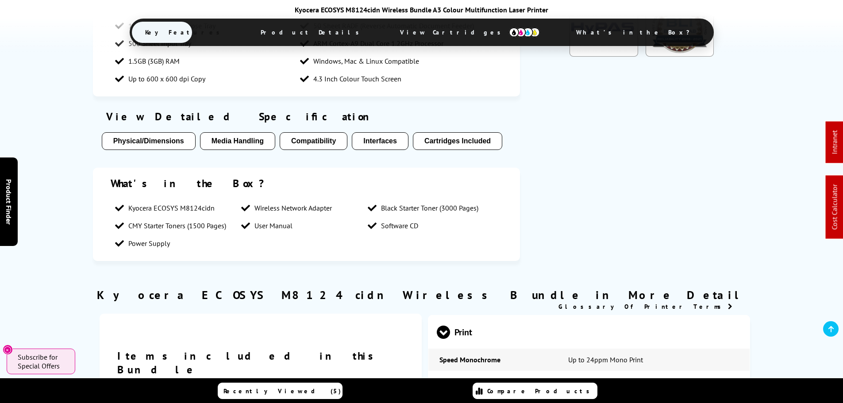
scroll to position [929, 0]
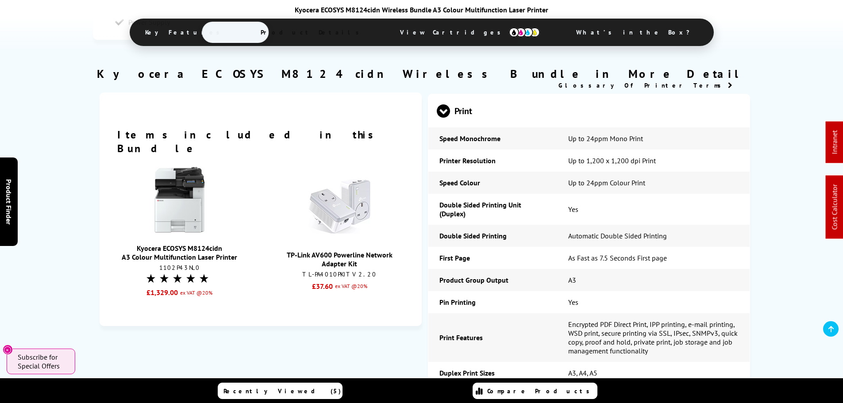
click at [176, 191] on img at bounding box center [179, 200] width 66 height 66
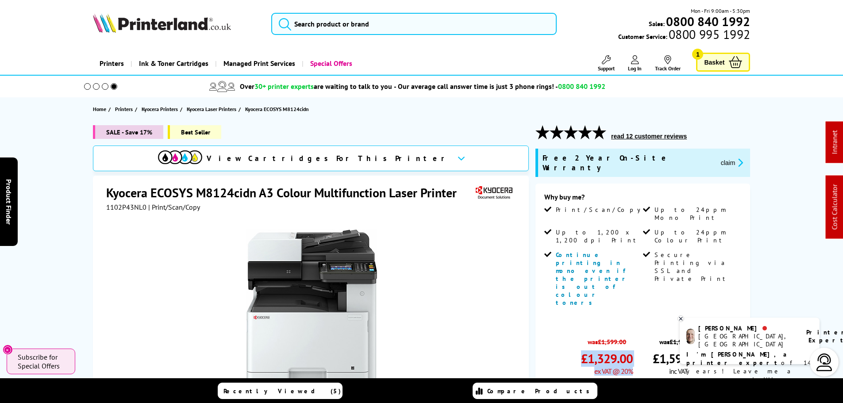
drag, startPoint x: 582, startPoint y: 301, endPoint x: 653, endPoint y: 282, distance: 73.6
click at [639, 333] on div "was £1,599.00 £1,329.00 ex VAT @ 20% was £1,918.80 £1,594.80 inc VAT" at bounding box center [642, 354] width 197 height 42
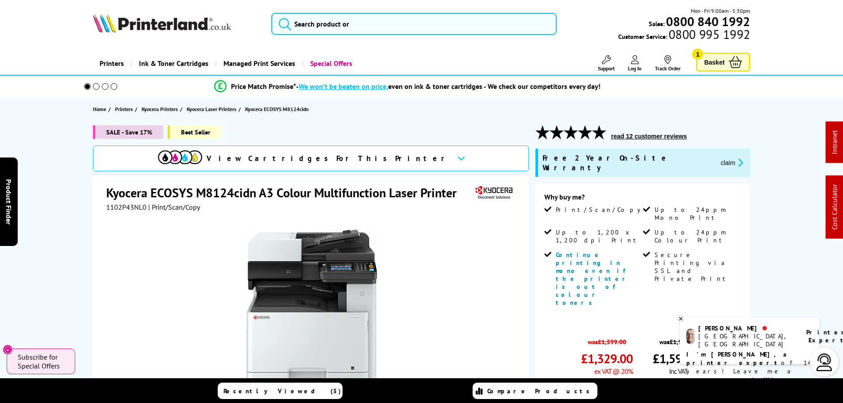
click at [131, 210] on span "1102P43NL0" at bounding box center [126, 207] width 40 height 9
copy span "1102P43NL0"
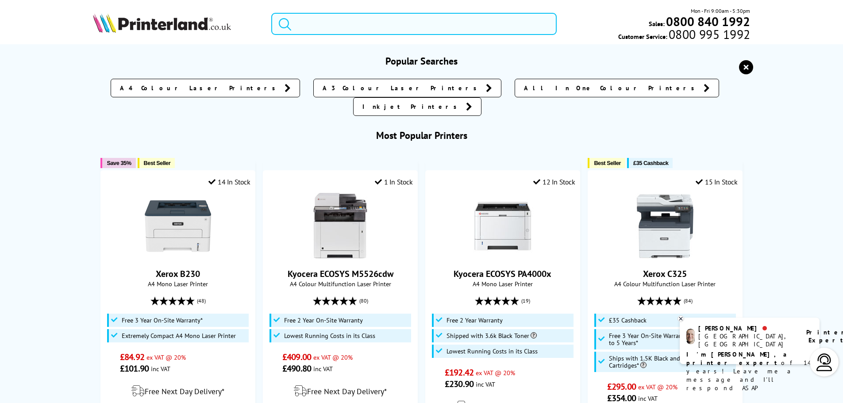
drag, startPoint x: 345, startPoint y: 27, endPoint x: 261, endPoint y: 13, distance: 84.8
click at [262, 13] on div at bounding box center [408, 24] width 296 height 22
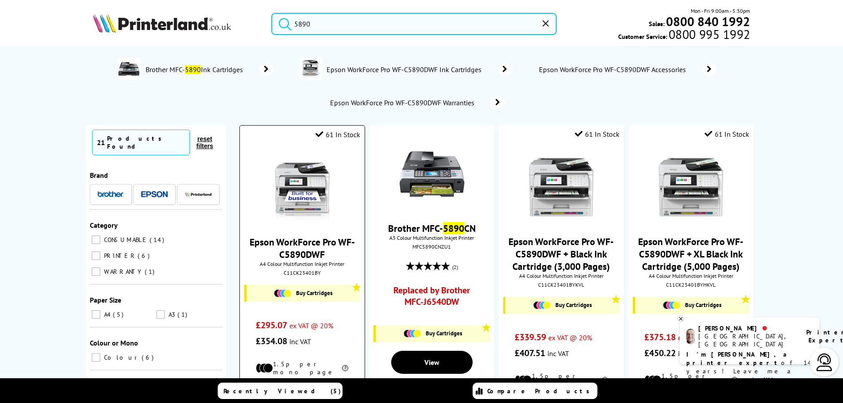
type input "5890"
click at [315, 180] on img at bounding box center [302, 187] width 66 height 66
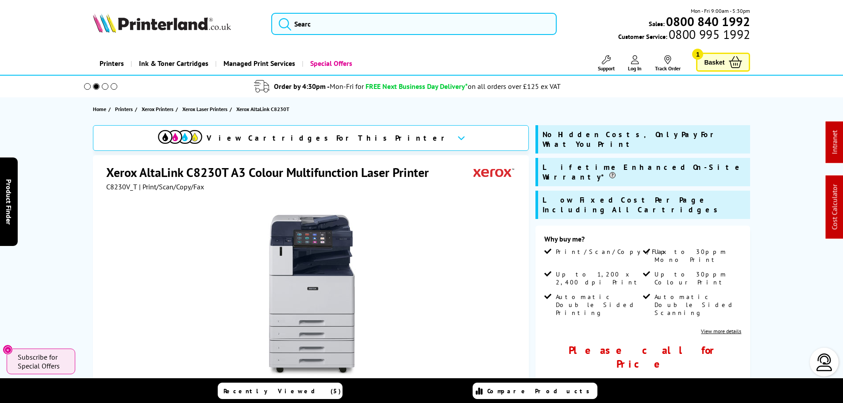
click at [405, 230] on div at bounding box center [311, 295] width 221 height 173
click at [403, 234] on div at bounding box center [311, 295] width 221 height 173
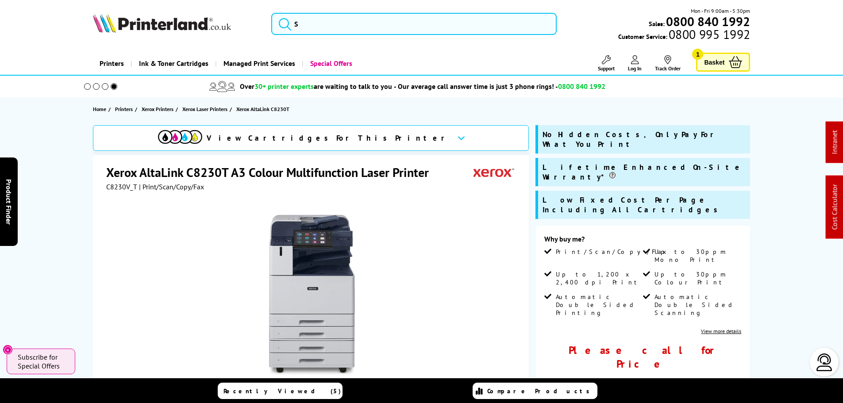
click at [118, 188] on span "C8230V_T" at bounding box center [121, 186] width 31 height 9
copy span "C8230V_T"
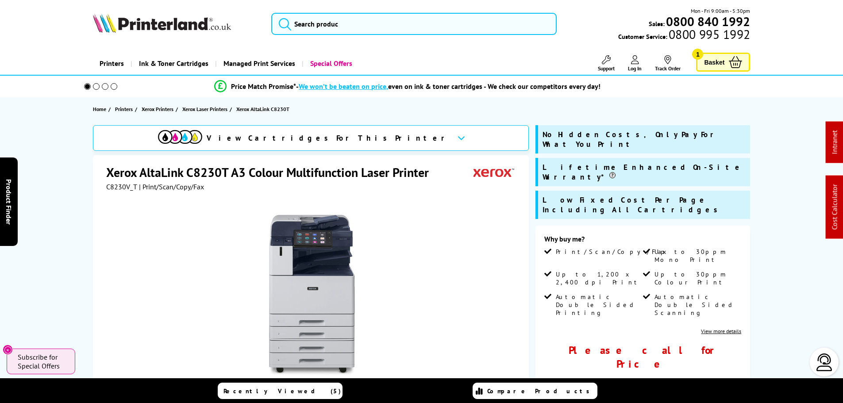
click at [450, 199] on div at bounding box center [311, 291] width 411 height 200
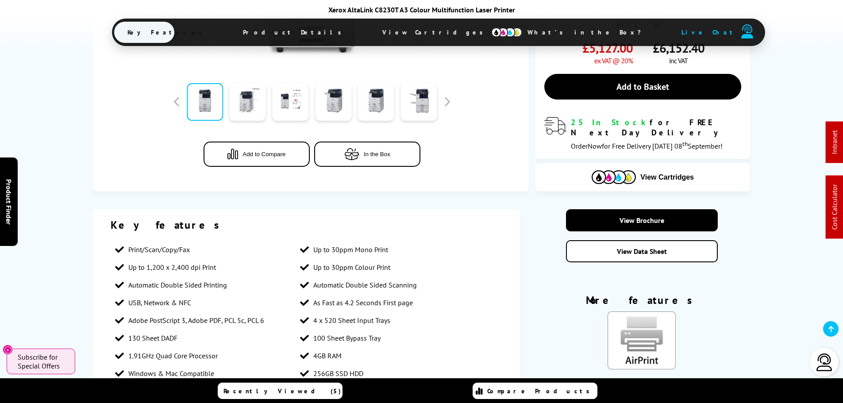
scroll to position [310, 0]
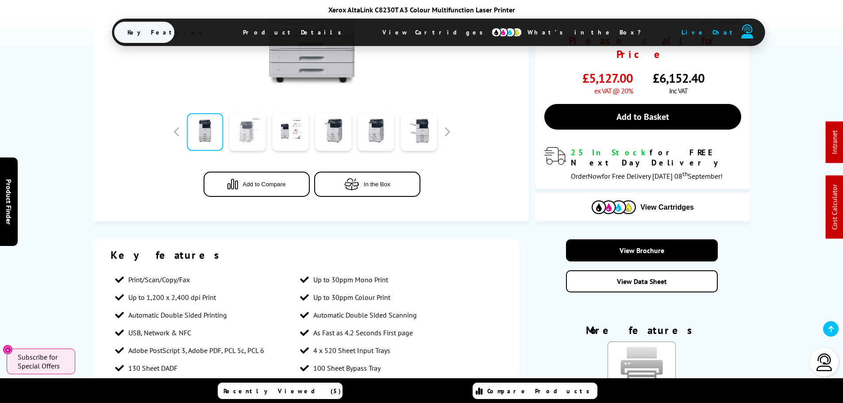
click at [255, 113] on link at bounding box center [248, 132] width 36 height 38
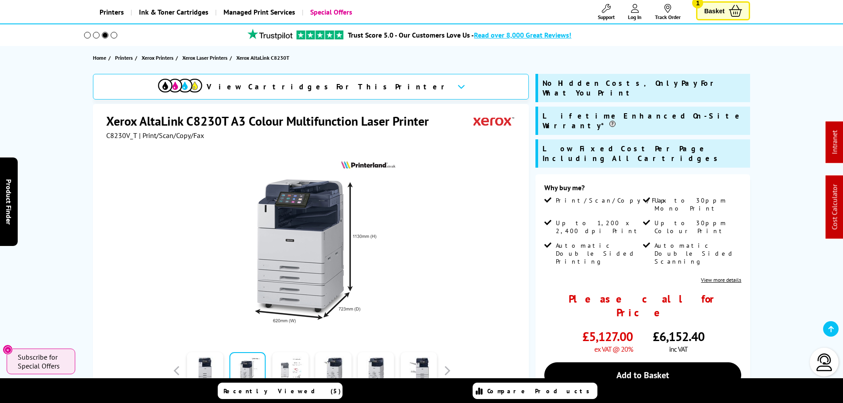
scroll to position [133, 0]
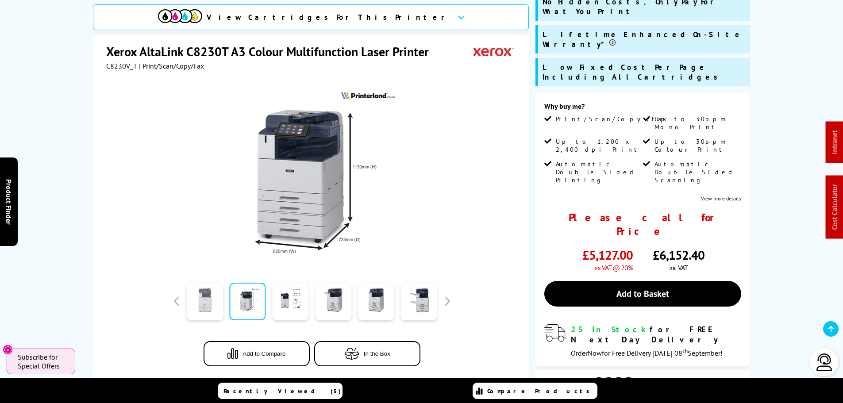
click at [214, 301] on link at bounding box center [205, 302] width 36 height 38
click at [210, 298] on link at bounding box center [205, 302] width 36 height 38
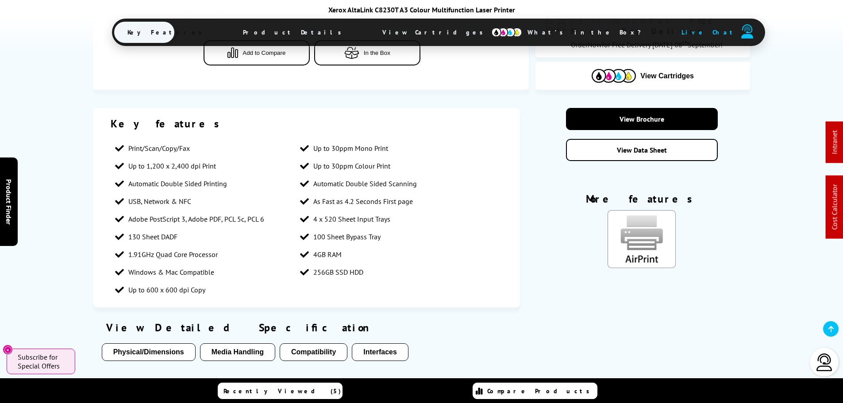
scroll to position [354, 0]
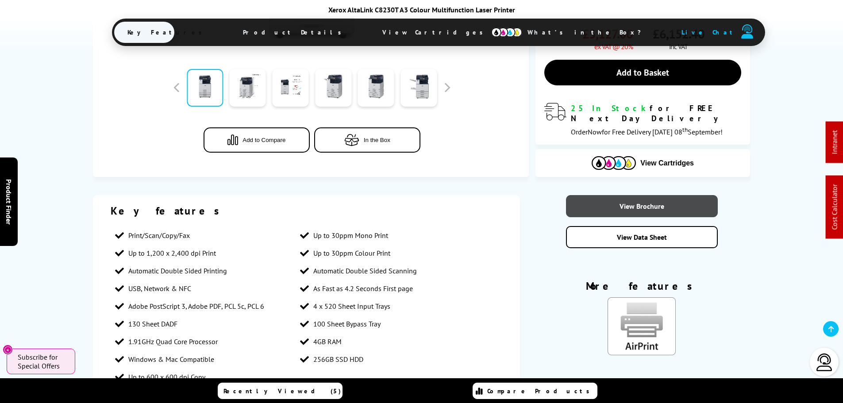
click at [611, 195] on link "View Brochure" at bounding box center [642, 206] width 152 height 22
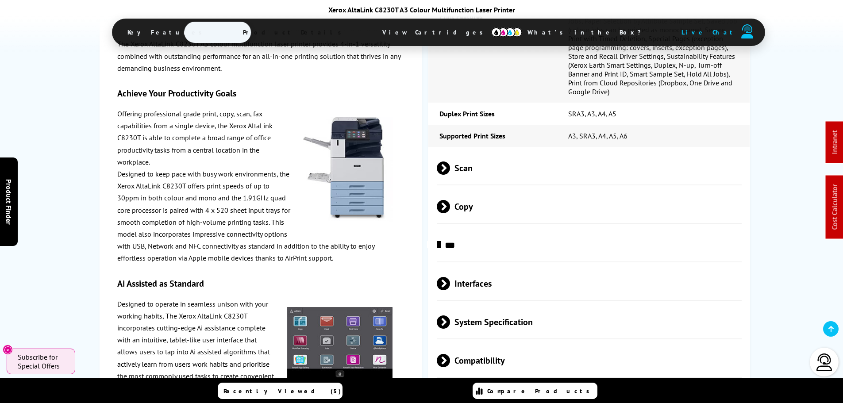
scroll to position [1416, 0]
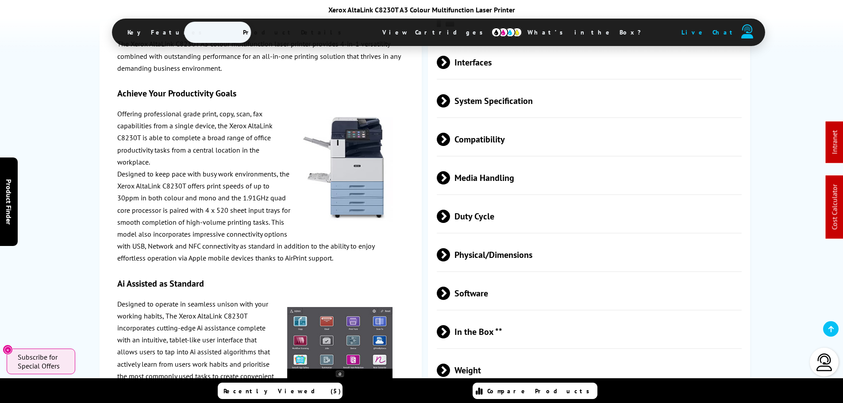
click at [508, 161] on span "Media Handling" at bounding box center [589, 177] width 305 height 33
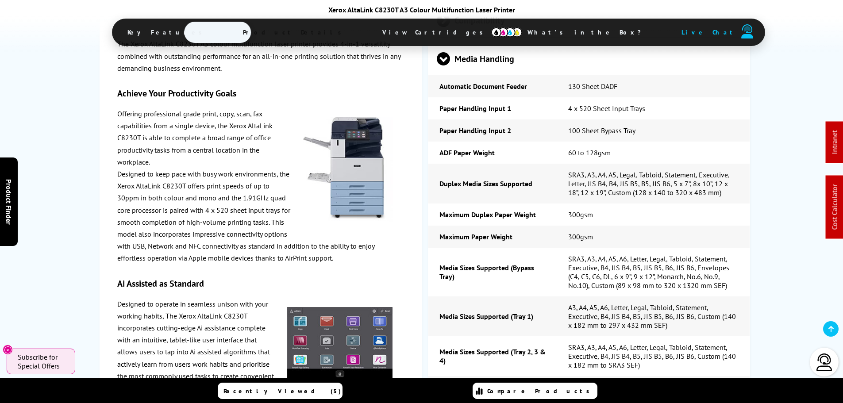
scroll to position [1548, 0]
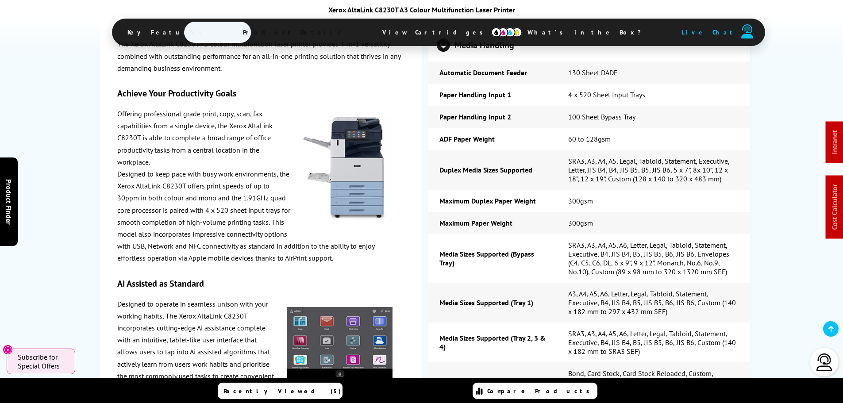
click at [580, 212] on td "300gsm" at bounding box center [653, 223] width 193 height 22
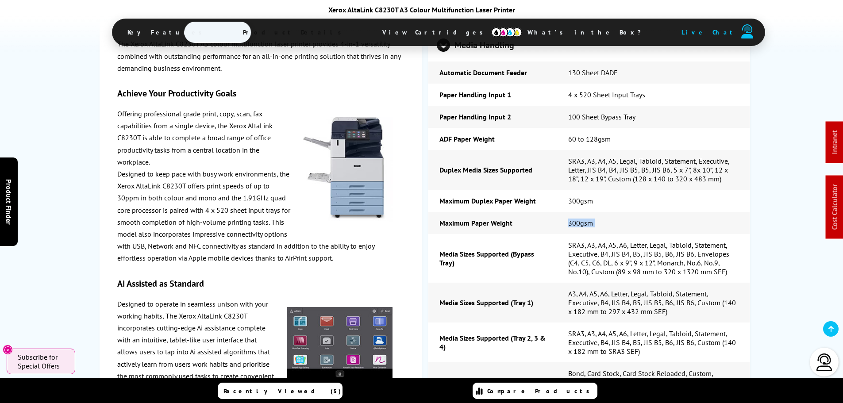
click at [580, 212] on td "300gsm" at bounding box center [653, 223] width 193 height 22
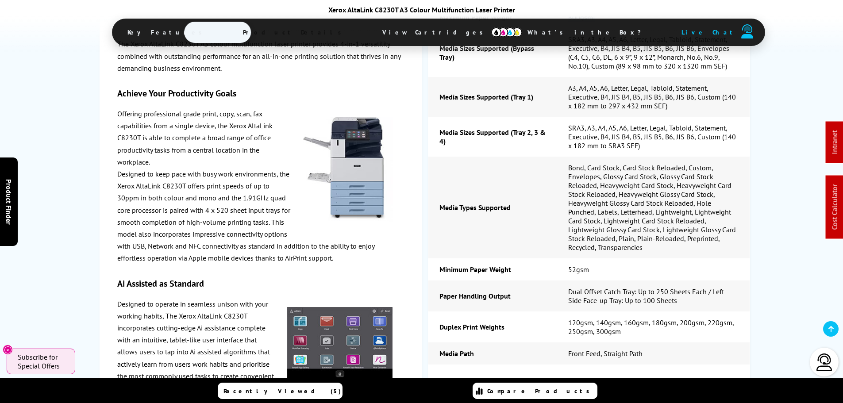
scroll to position [1770, 0]
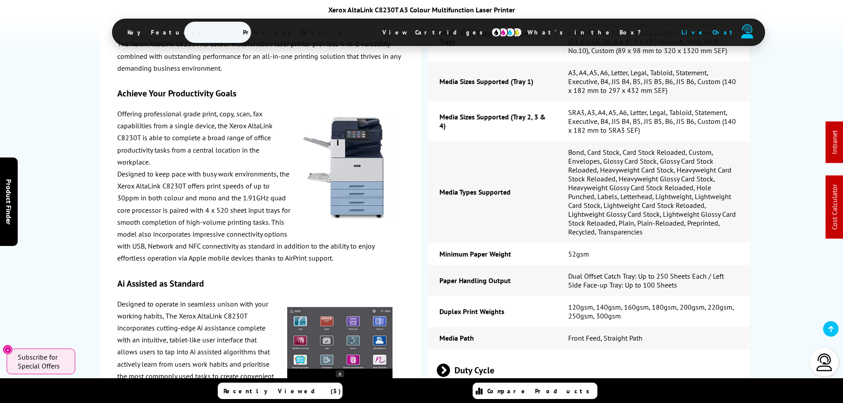
click at [610, 296] on td "120gsm, 140gsm, 160gsm, 180gsm, 200gsm, 220gsm, 250gsm, 300gsm" at bounding box center [653, 311] width 193 height 31
click at [599, 296] on td "120gsm, 140gsm, 160gsm, 180gsm, 200gsm, 220gsm, 250gsm, 300gsm" at bounding box center [653, 311] width 193 height 31
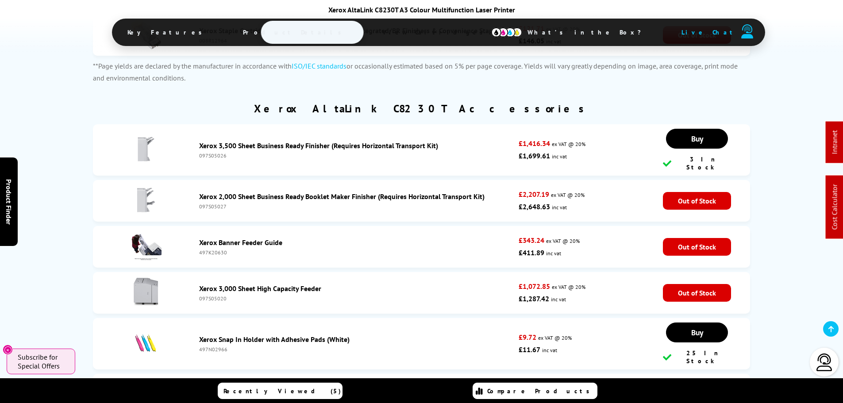
scroll to position [2522, 0]
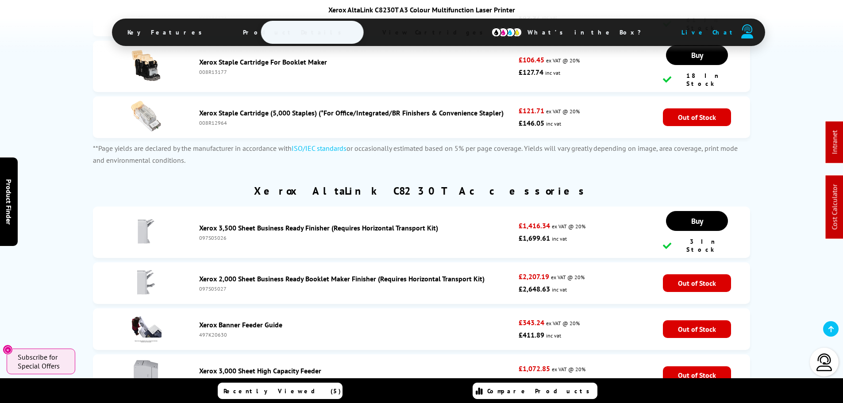
click at [389, 262] on li "Xerox 2,000 Sheet Business Ready Booklet Maker Finisher (Requires Horizontal Tr…" at bounding box center [421, 283] width 657 height 42
click at [388, 262] on li "Xerox 2,000 Sheet Business Ready Booklet Maker Finisher (Requires Horizontal Tr…" at bounding box center [421, 283] width 657 height 42
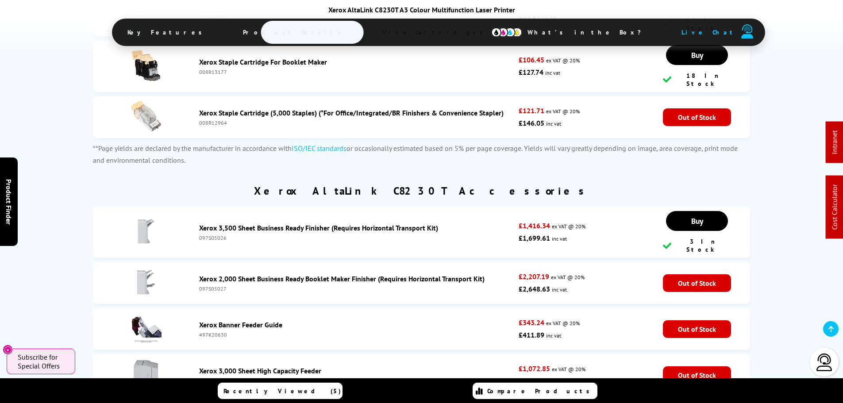
click at [370, 207] on li "Xerox 3,500 Sheet Business Ready Finisher (Requires Horizontal Transport Kit) 0…" at bounding box center [421, 232] width 657 height 51
click at [369, 207] on li "Xerox 3,500 Sheet Business Ready Finisher (Requires Horizontal Transport Kit) 0…" at bounding box center [421, 232] width 657 height 51
click at [293, 223] on link "Xerox 3,500 Sheet Business Ready Finisher (Requires Horizontal Transport Kit)" at bounding box center [318, 227] width 239 height 9
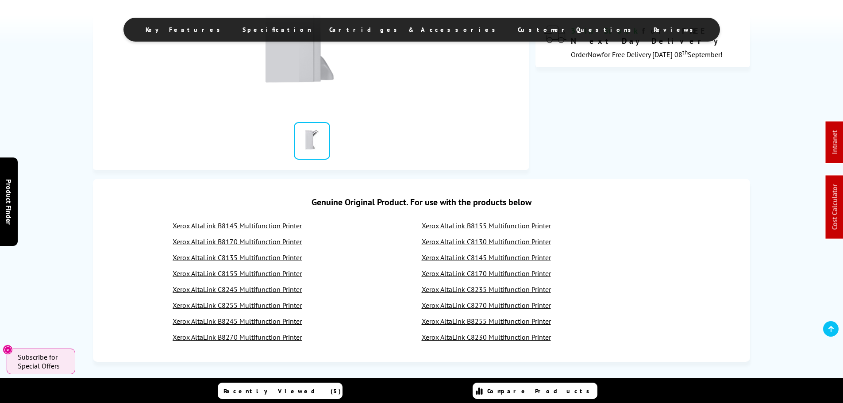
scroll to position [44, 0]
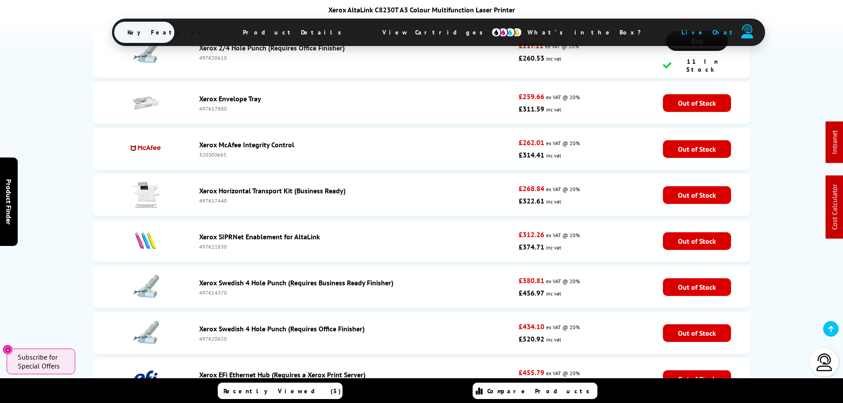
scroll to position [3052, 0]
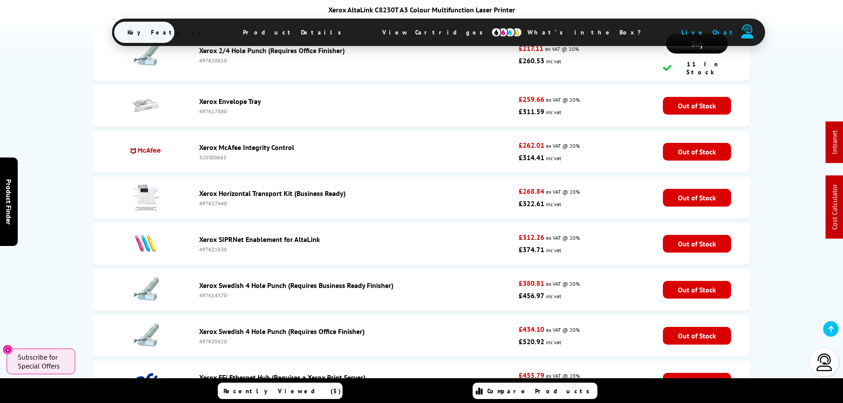
click at [217, 200] on div "497K17440" at bounding box center [356, 203] width 315 height 7
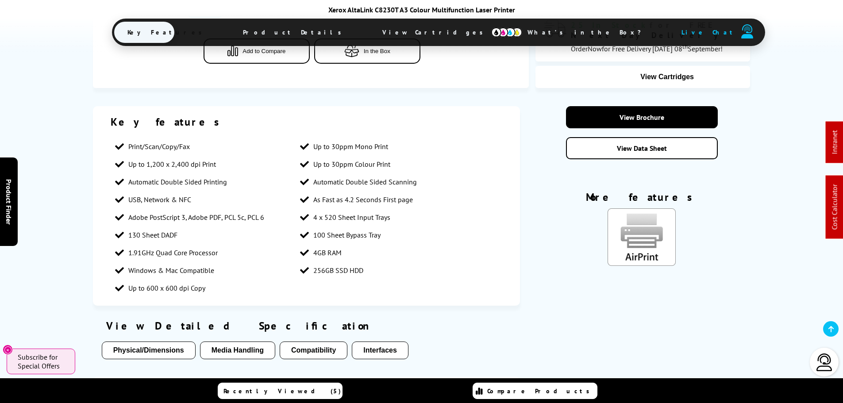
scroll to position [398, 0]
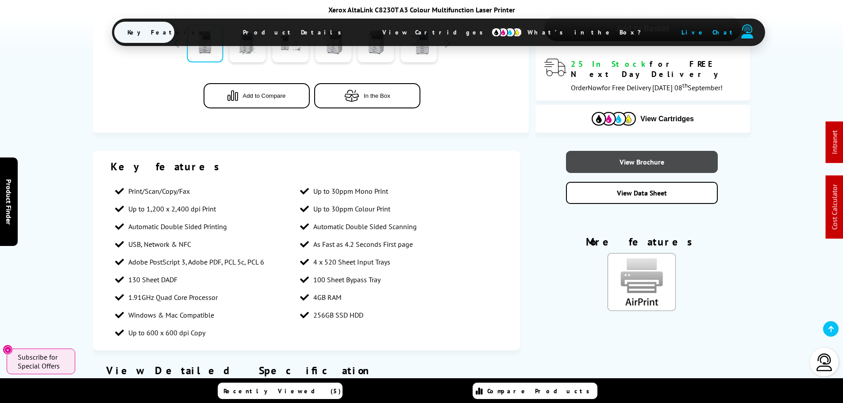
click at [622, 151] on link "View Brochure" at bounding box center [642, 162] width 152 height 22
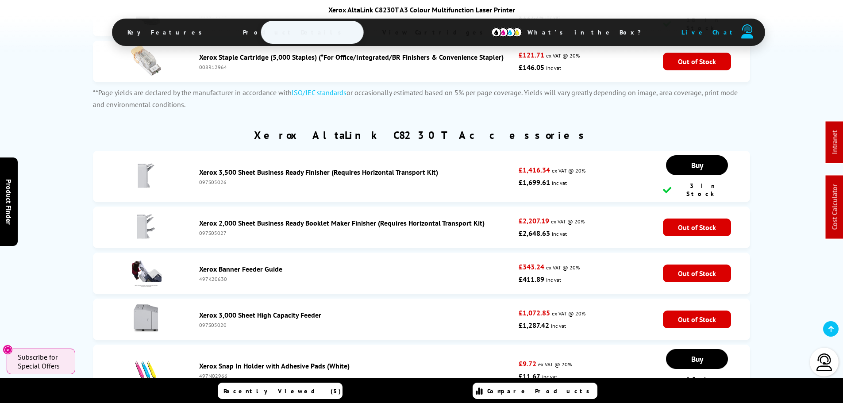
scroll to position [2035, 0]
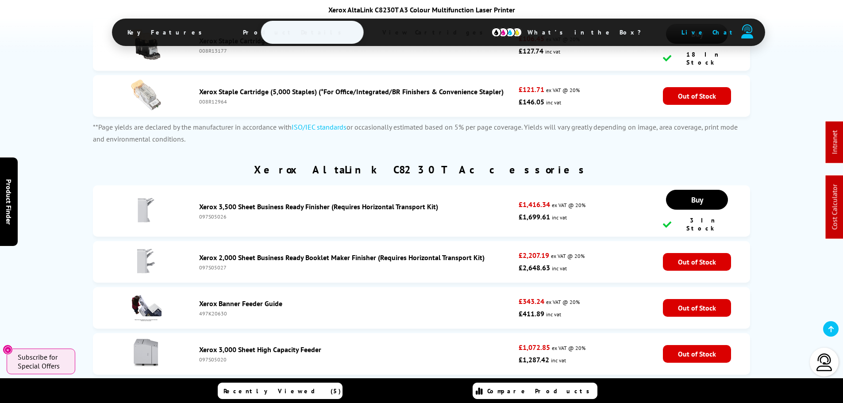
click at [206, 264] on div "097S05027" at bounding box center [356, 267] width 315 height 7
copy div "097S05027"
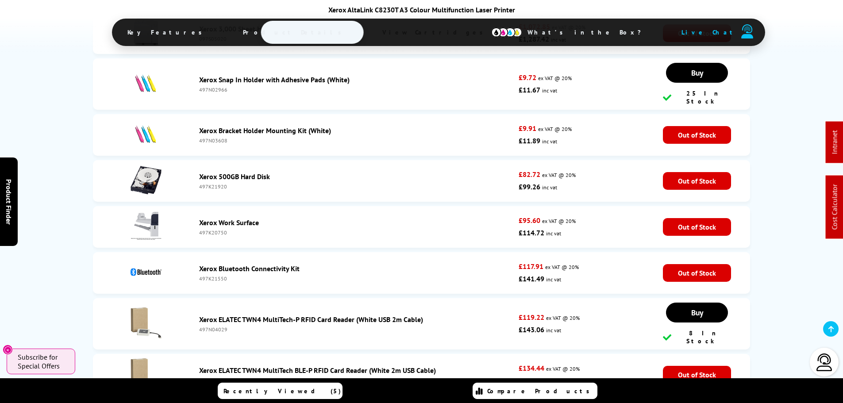
scroll to position [2256, 0]
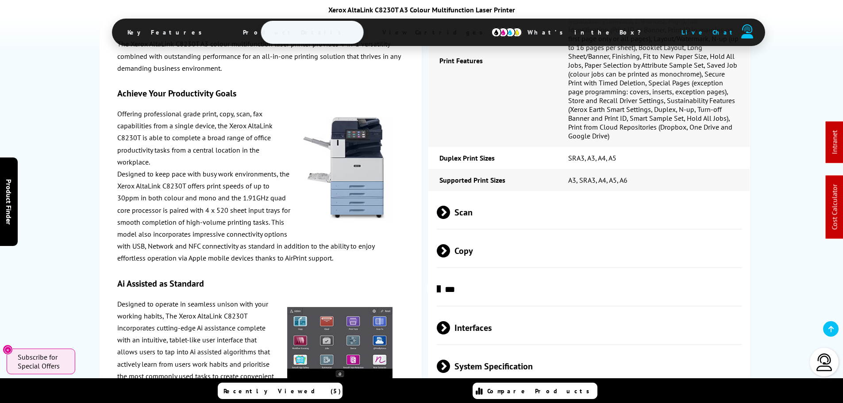
drag, startPoint x: 576, startPoint y: 177, endPoint x: 582, endPoint y: 183, distance: 8.2
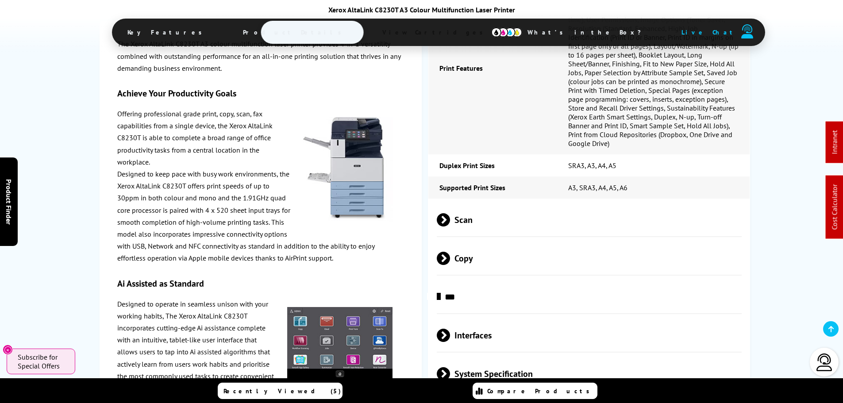
scroll to position [1149, 0]
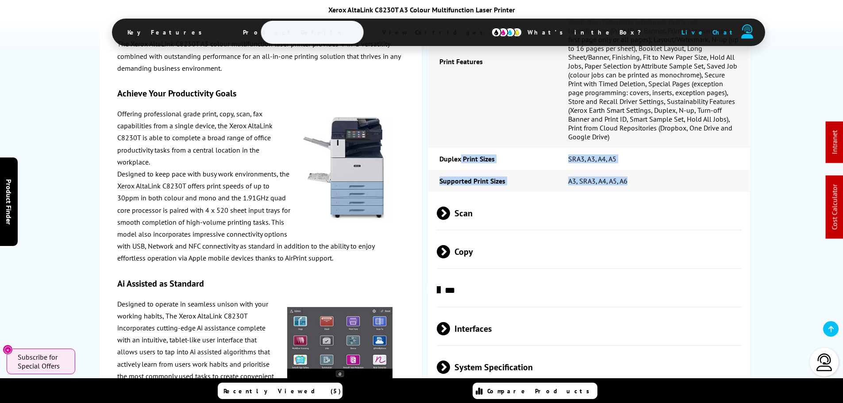
drag, startPoint x: 460, startPoint y: 129, endPoint x: 644, endPoint y: 152, distance: 185.0
click at [644, 152] on tbody "Speed Monochrome Up to 30ppm Mono Print Printer Resolution Up to 1,200 x 2,400 …" at bounding box center [588, 17] width 321 height 349
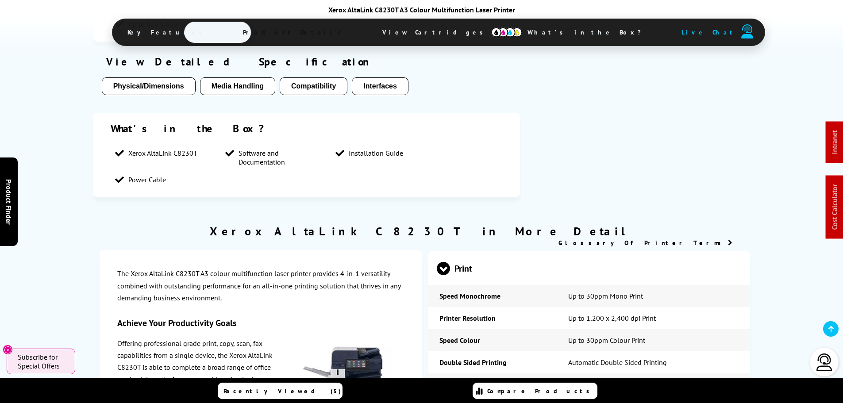
scroll to position [972, 0]
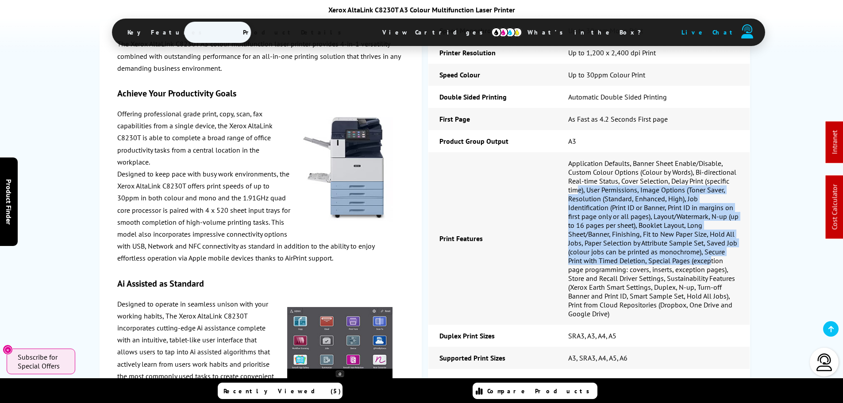
drag, startPoint x: 575, startPoint y: 170, endPoint x: 625, endPoint y: 209, distance: 63.0
click at [640, 231] on td "Application Defaults, Banner Sheet Enable/Disable, Custom Colour Options (Colou…" at bounding box center [653, 238] width 193 height 173
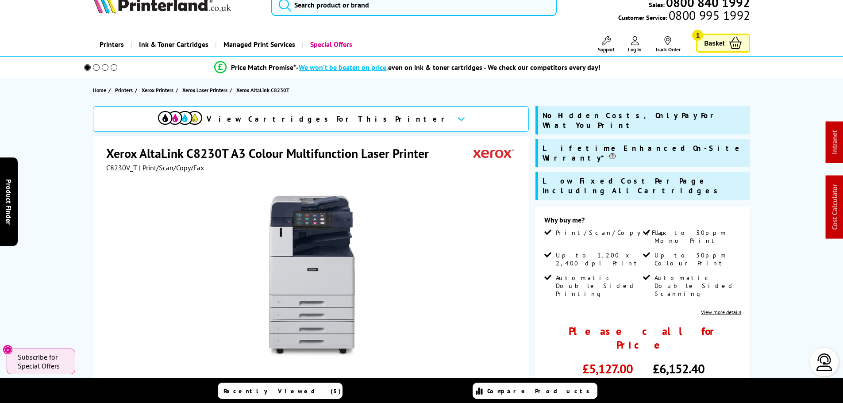
scroll to position [0, 0]
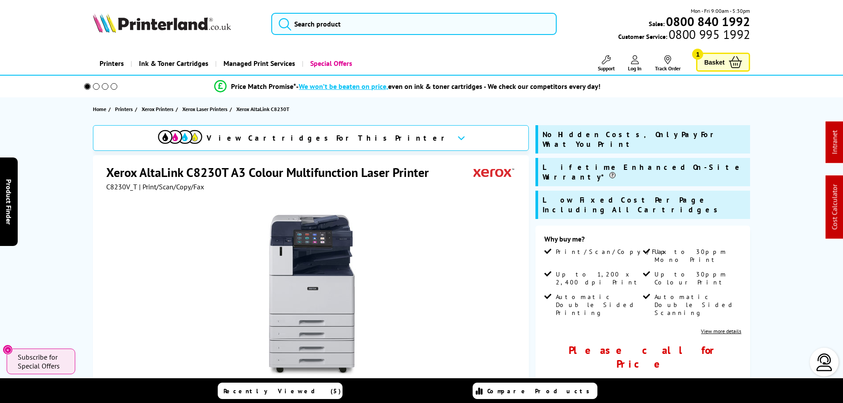
click at [124, 188] on span "C8230V_T" at bounding box center [121, 186] width 31 height 9
click at [123, 188] on span "C8230V_T" at bounding box center [121, 186] width 31 height 9
copy span "C8230V_T"
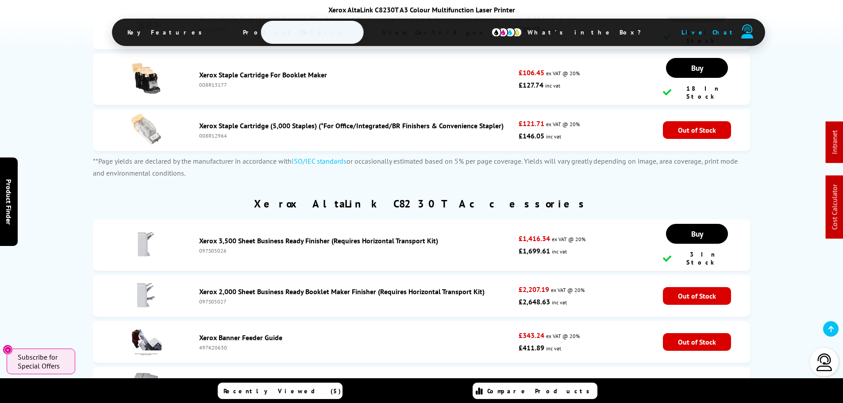
scroll to position [1991, 0]
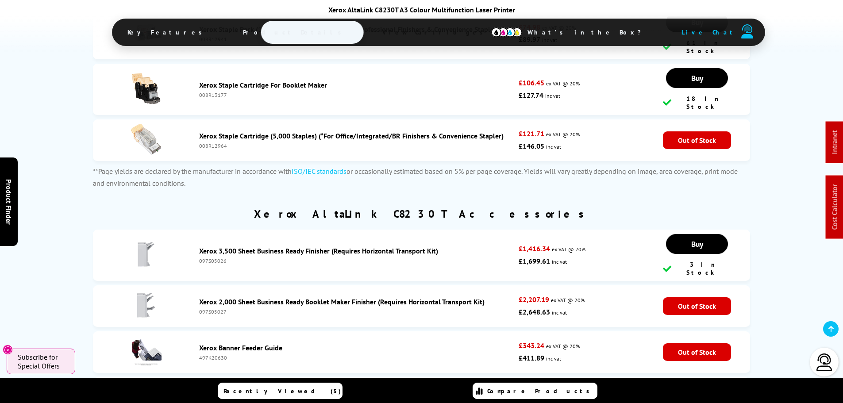
click at [216, 308] on div "097S05027" at bounding box center [356, 311] width 315 height 7
copy div "097S05027"
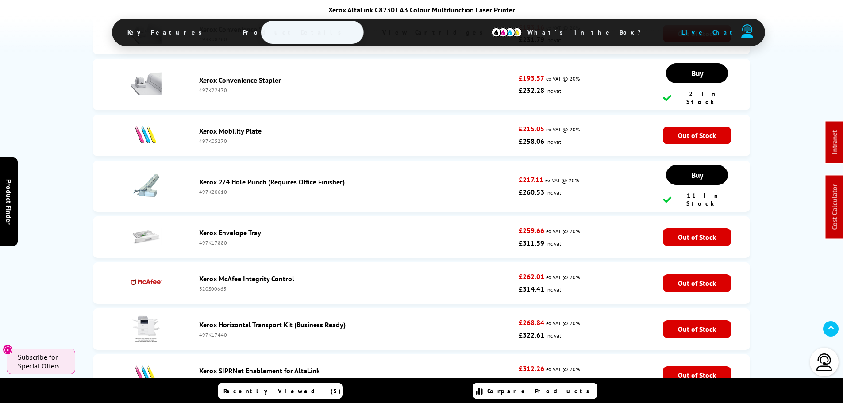
scroll to position [2875, 0]
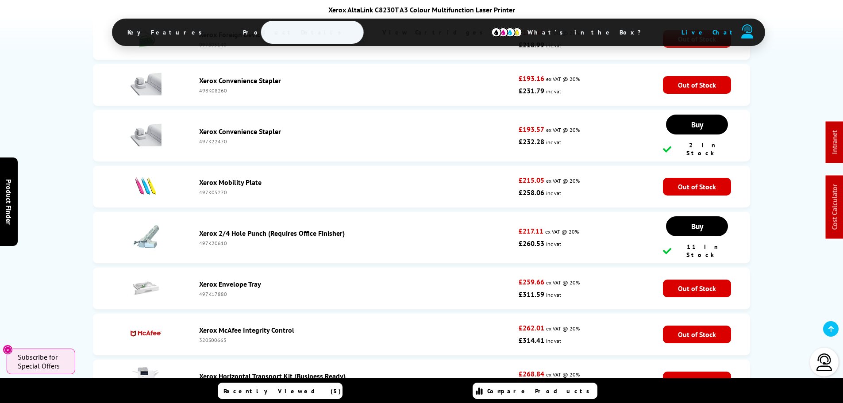
click at [219, 383] on div "497K17440" at bounding box center [356, 386] width 315 height 7
click at [216, 383] on div "497K17440" at bounding box center [356, 386] width 315 height 7
copy div "497K17440"
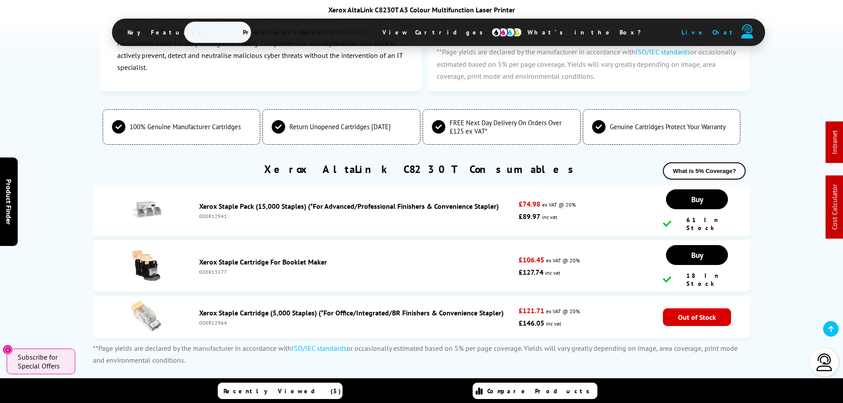
scroll to position [0, 0]
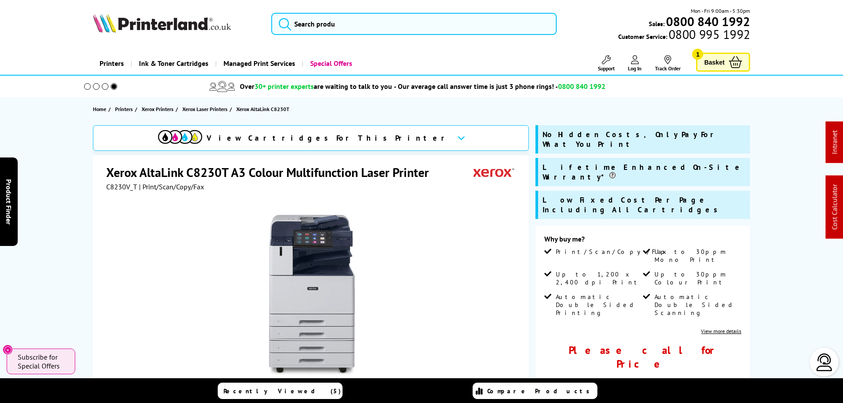
click at [389, 12] on div "Mon - Fri 9:00am - 5:30pm Sales: 0800 840 1992 Customer Service: 0800 995 1992" at bounding box center [422, 26] width 708 height 39
drag, startPoint x: 387, startPoint y: 17, endPoint x: 393, endPoint y: 12, distance: 8.2
click at [391, 15] on input "search" at bounding box center [413, 24] width 285 height 22
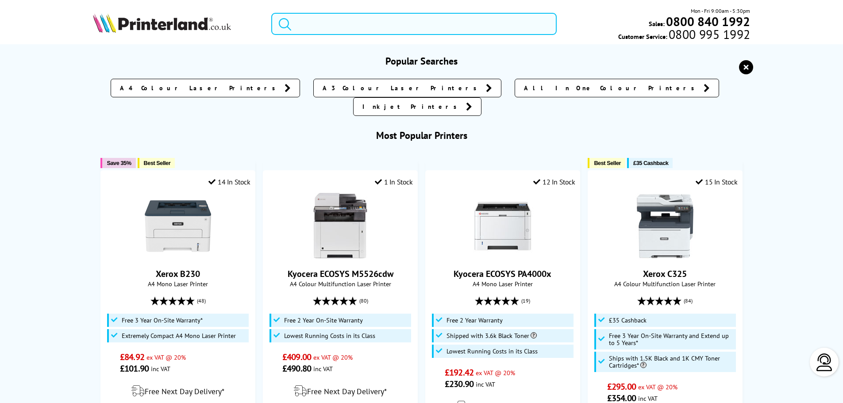
paste input "7840DTWF"
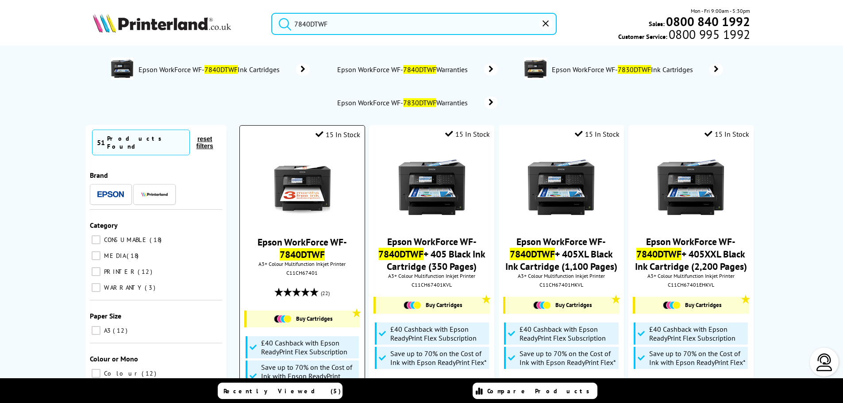
type input "7840DTWF"
click at [309, 182] on img at bounding box center [302, 187] width 66 height 66
